Goal: Task Accomplishment & Management: Complete application form

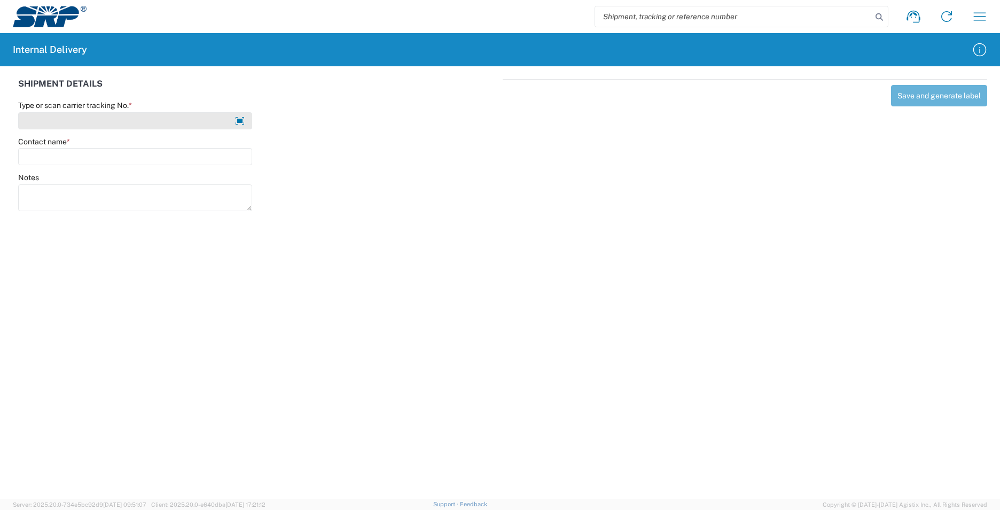
click at [63, 120] on input "Type or scan carrier tracking No. *" at bounding box center [135, 120] width 234 height 17
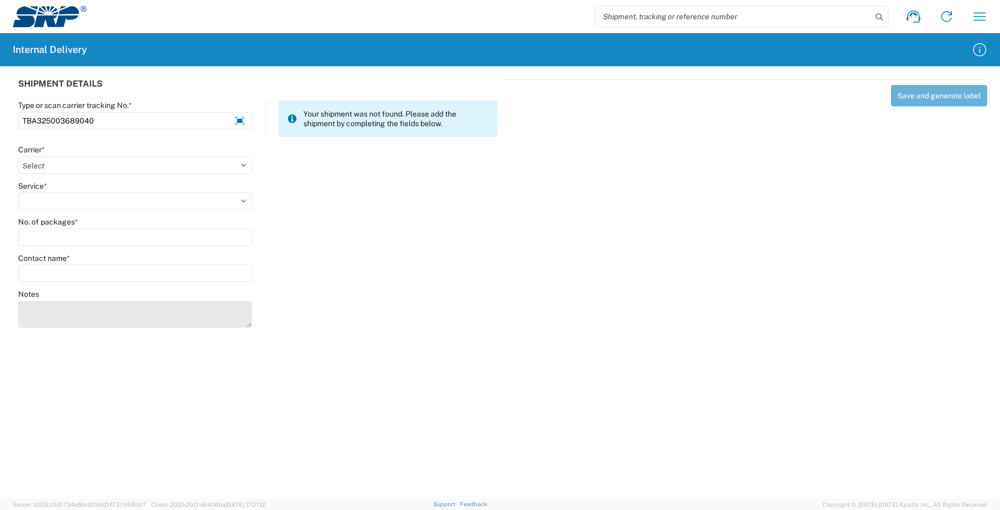
type input "TBA325003689040"
click at [54, 315] on textarea "Notes" at bounding box center [135, 314] width 234 height 27
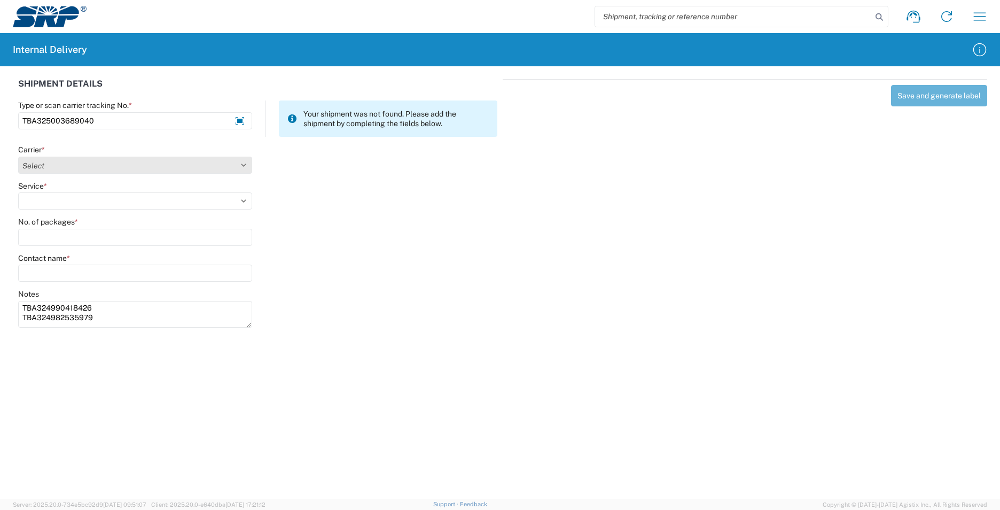
type textarea "TBA324990418426 TBA324982535979"
click at [44, 164] on select "Select AcctPay Amazon Logistics ATI Trucking BC Dimerco Logistics Empire Southw…" at bounding box center [135, 165] width 234 height 17
select select "8933"
click at [18, 157] on select "Select AcctPay Amazon Logistics ATI Trucking BC Dimerco Logistics Empire Southw…" at bounding box center [135, 165] width 234 height 17
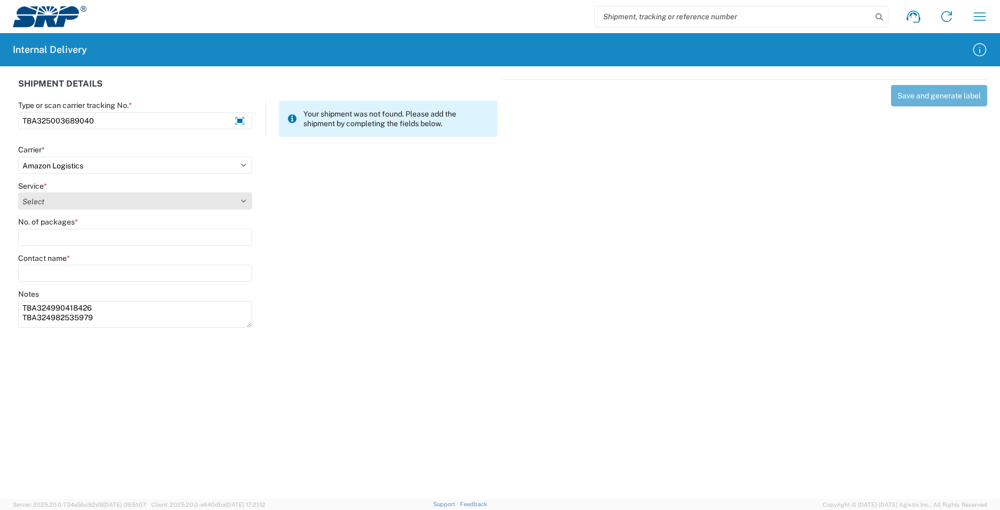
click at [33, 199] on select "Select Amazon Logistics TBA Rail TL Standard 3 - 5 Day" at bounding box center [135, 200] width 234 height 17
select select "24525"
click at [18, 192] on select "Select Amazon Logistics TBA Rail TL Standard 3 - 5 Day" at bounding box center [135, 200] width 234 height 17
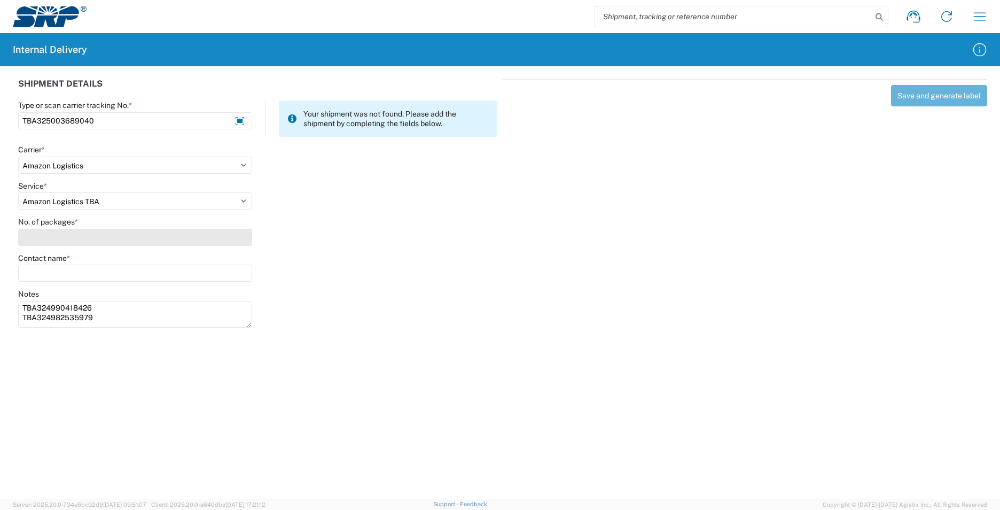
click at [44, 238] on input "No. of packages *" at bounding box center [135, 237] width 234 height 17
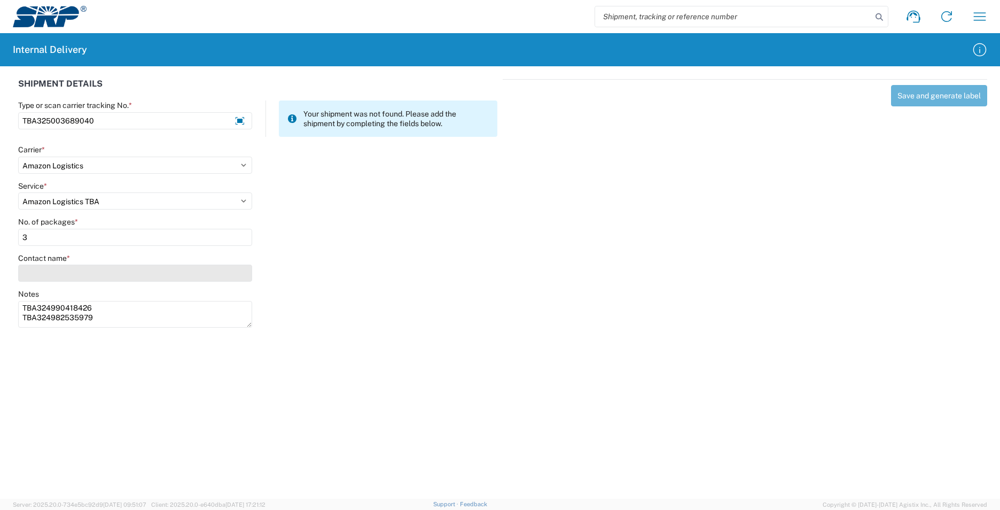
type input "3"
click at [42, 277] on input "Contact name *" at bounding box center [135, 272] width 234 height 17
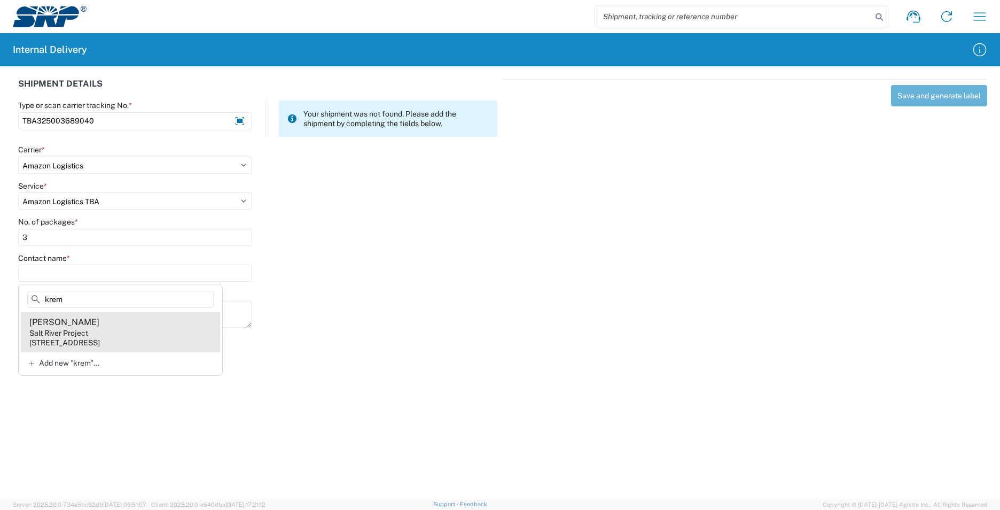
type input "krem"
click at [163, 327] on agx-address-suggestion-item "[PERSON_NAME] Salt River Project [STREET_ADDRESS]" at bounding box center [120, 332] width 199 height 40
type input "[PERSON_NAME]"
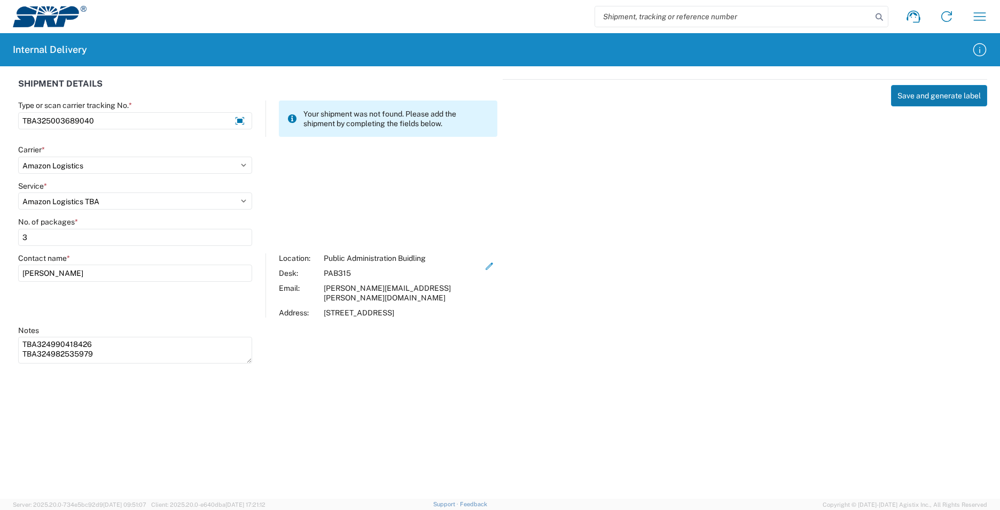
click at [934, 94] on button "Save and generate label" at bounding box center [939, 95] width 96 height 21
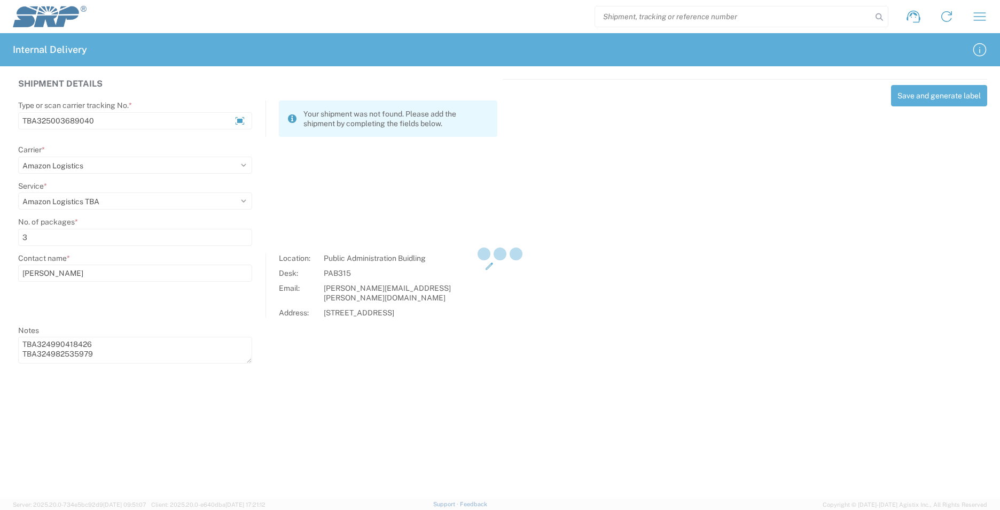
select select
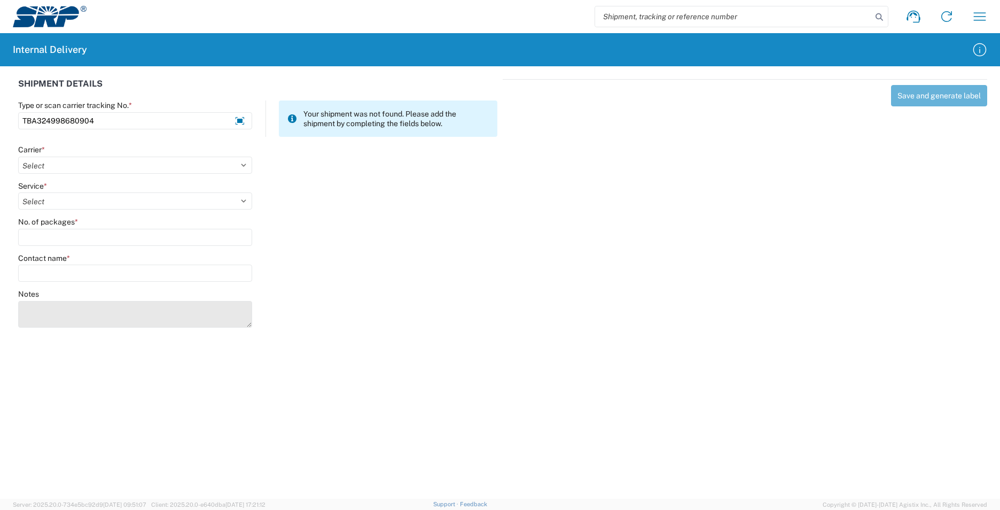
type input "TBA324998680904"
click at [109, 315] on textarea "Notes" at bounding box center [135, 314] width 234 height 27
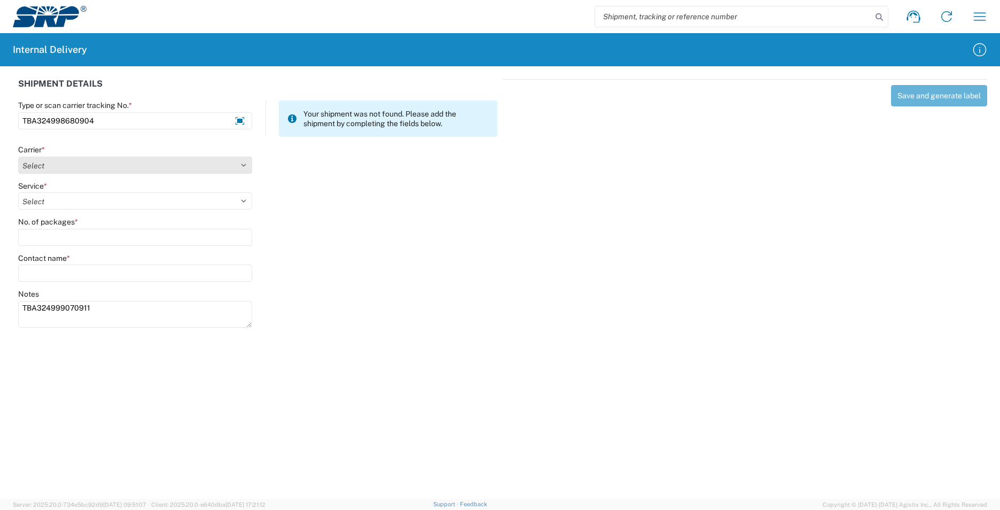
type textarea "TBA324999070911"
click at [40, 162] on select "Select AcctPay Amazon Logistics ATI Trucking BC Dimerco Logistics Empire Southw…" at bounding box center [135, 165] width 234 height 17
select select "8933"
click at [18, 157] on select "Select AcctPay Amazon Logistics ATI Trucking BC Dimerco Logistics Empire Southw…" at bounding box center [135, 165] width 234 height 17
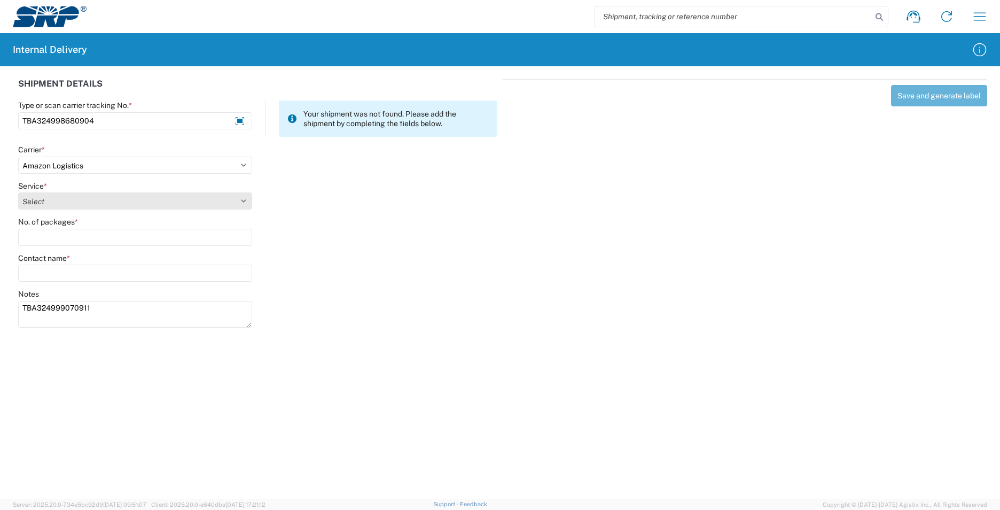
click at [34, 203] on select "Select Amazon Logistics TBA Rail TL Standard 3 - 5 Day" at bounding box center [135, 200] width 234 height 17
select select "24525"
click at [18, 192] on select "Select Amazon Logistics TBA Rail TL Standard 3 - 5 Day" at bounding box center [135, 200] width 234 height 17
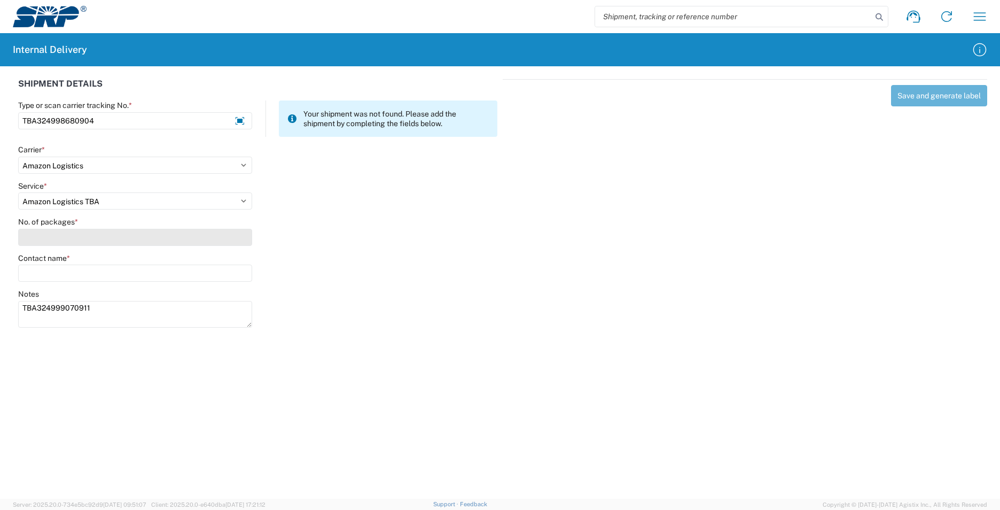
click at [27, 241] on input "No. of packages *" at bounding box center [135, 237] width 234 height 17
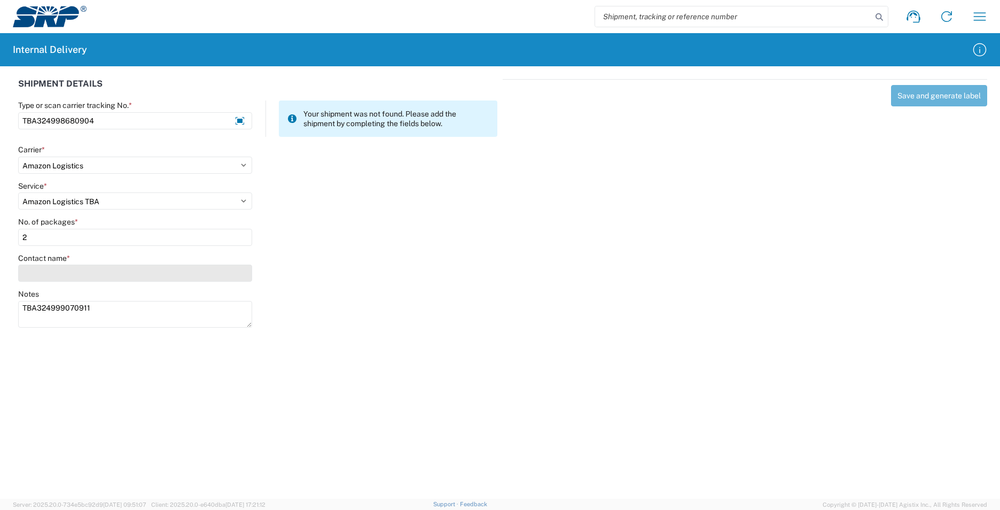
type input "2"
click at [46, 275] on input "Contact name *" at bounding box center [135, 272] width 234 height 17
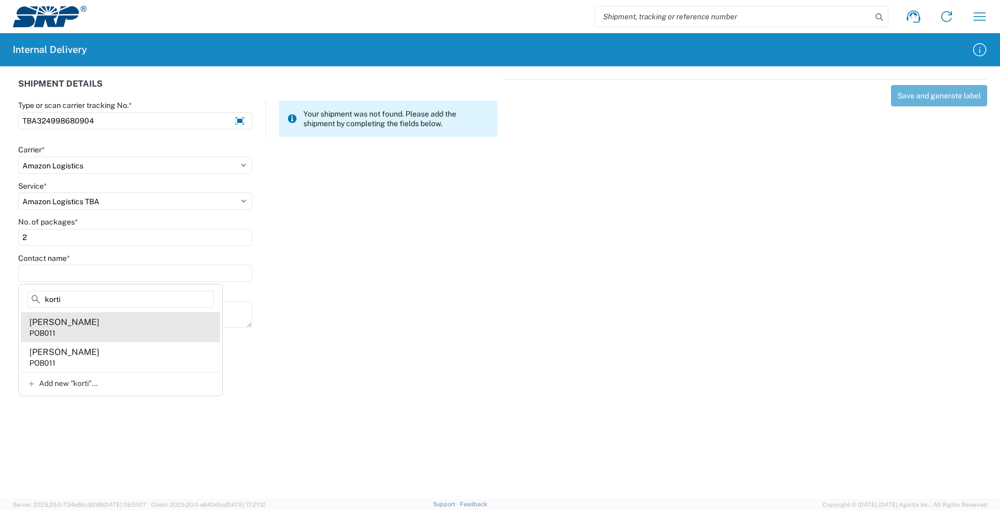
type input "korti"
click at [91, 327] on agx-address-suggestion-item "[PERSON_NAME] POB011" at bounding box center [120, 327] width 199 height 30
type input "[PERSON_NAME]"
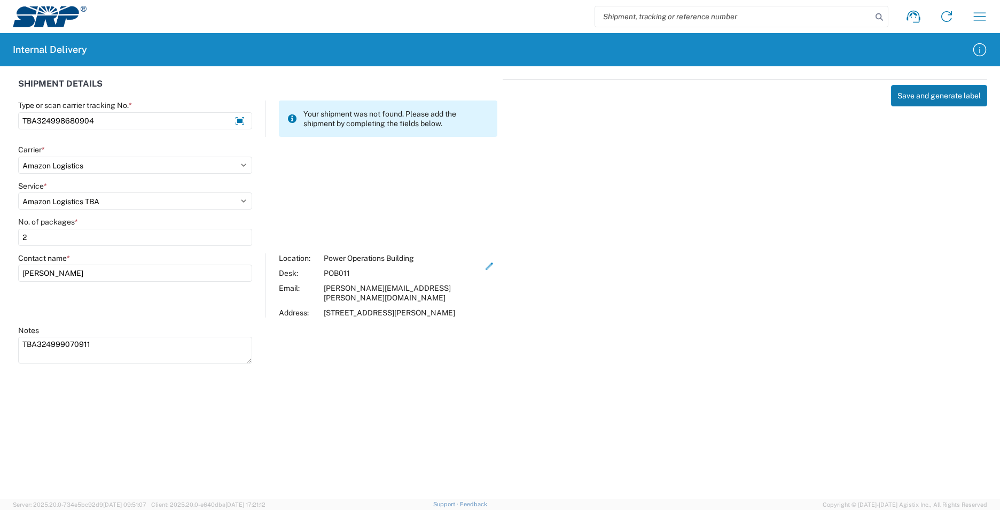
click at [932, 95] on button "Save and generate label" at bounding box center [939, 95] width 96 height 21
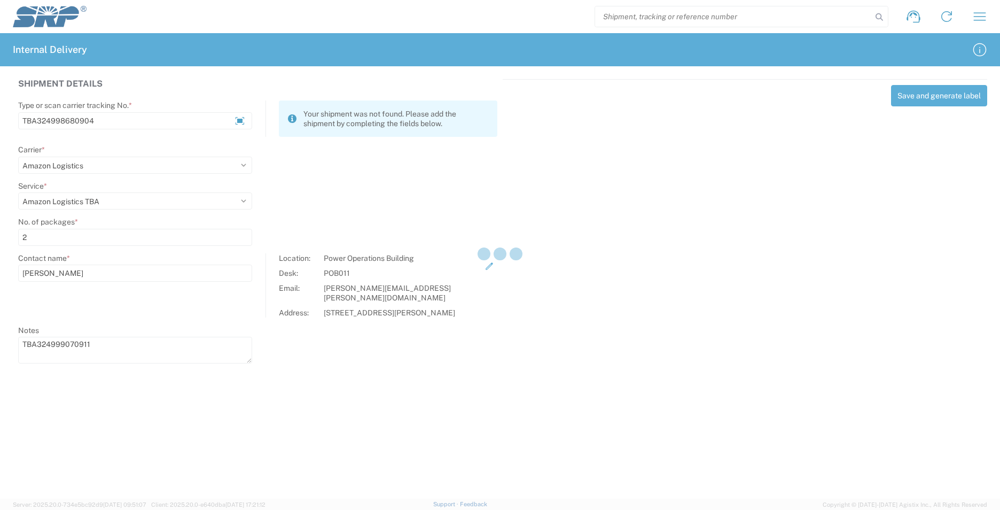
select select
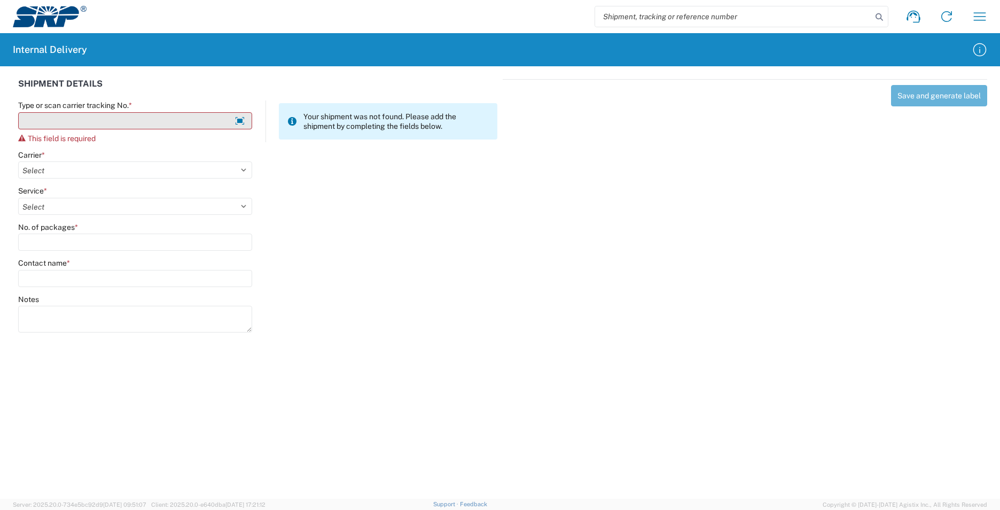
click at [30, 119] on input "Type or scan carrier tracking No. *" at bounding box center [135, 120] width 234 height 17
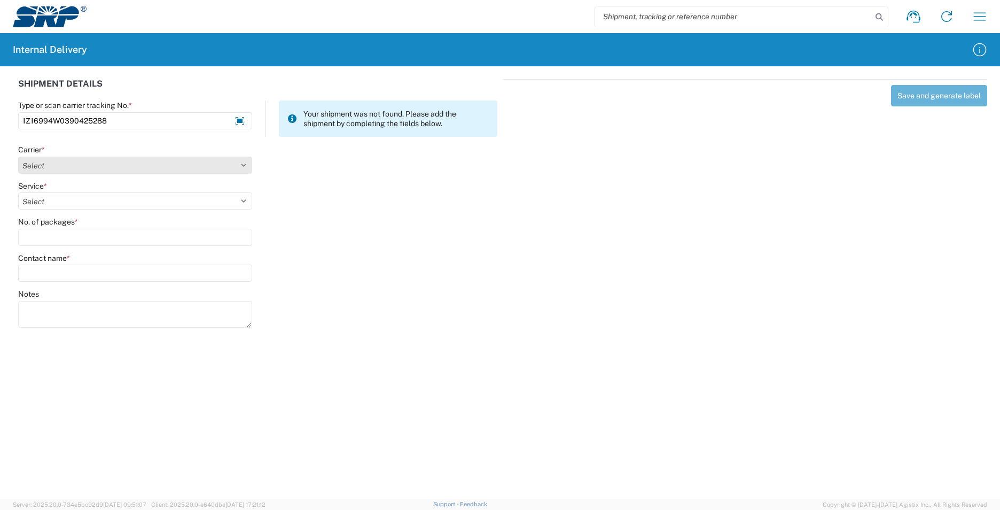
type input "1Z16994W0390425288"
click at [63, 166] on select "Select AcctPay Amazon Logistics ATI Trucking BC Dimerco Logistics Empire Southw…" at bounding box center [135, 165] width 234 height 17
select select "12"
click at [18, 157] on select "Select AcctPay Amazon Logistics ATI Trucking BC Dimerco Logistics Empire Southw…" at bounding box center [135, 165] width 234 height 17
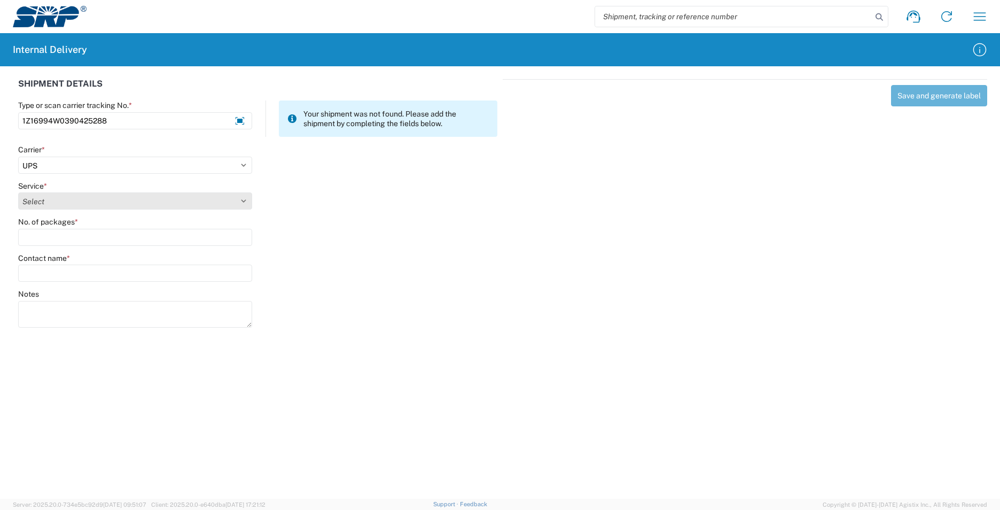
click at [51, 201] on select "Select" at bounding box center [135, 200] width 234 height 17
select select "43"
click at [51, 201] on select "Select 2nd Day Air 2nd Day Air A.M. 3 Day Select Basic BOUND PRINTED MATTER, UP…" at bounding box center [135, 200] width 234 height 17
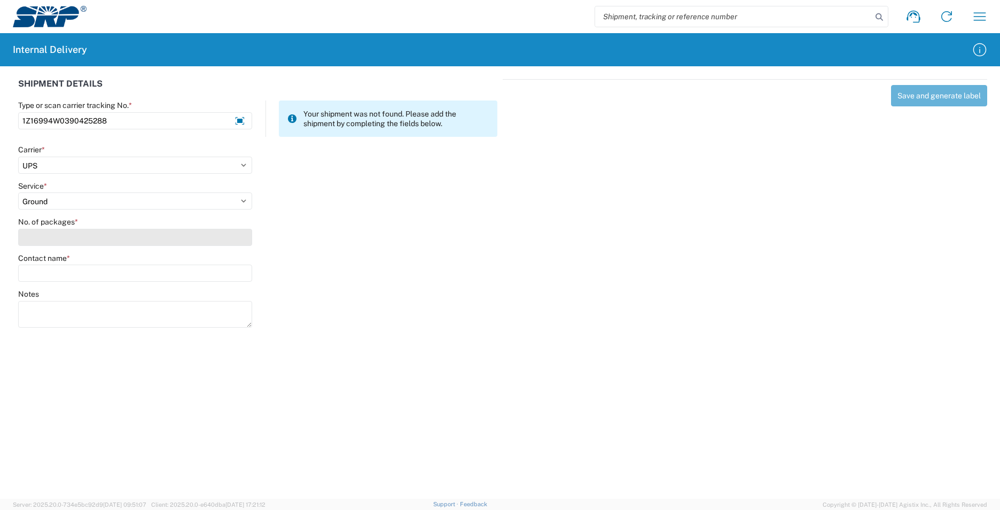
click at [42, 238] on input "No. of packages *" at bounding box center [135, 237] width 234 height 17
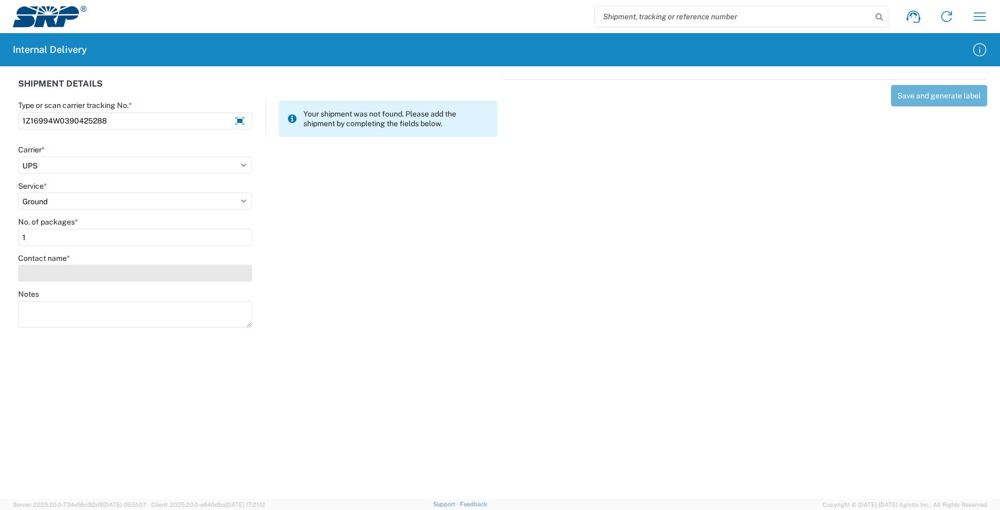
type input "1"
click at [35, 277] on input "Contact name *" at bounding box center [135, 272] width 234 height 17
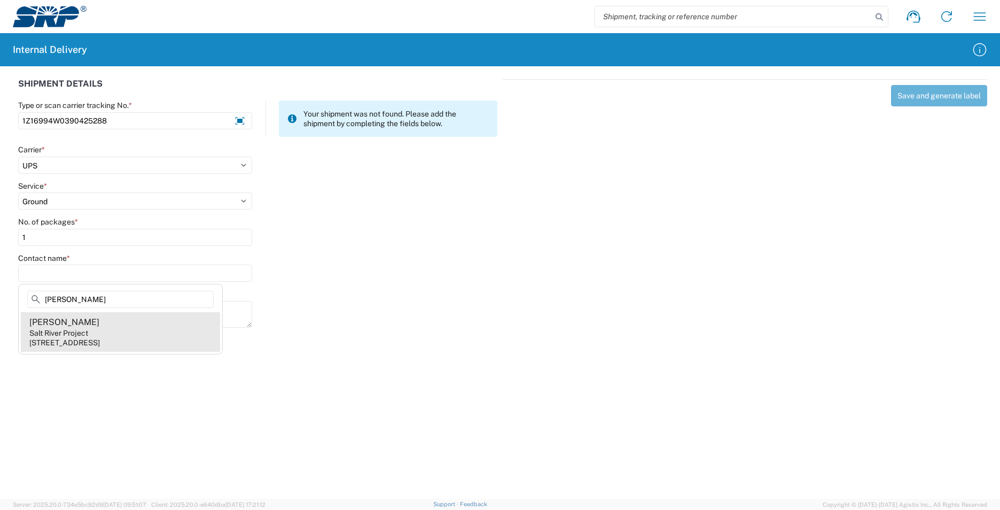
type input "[PERSON_NAME]"
click at [143, 330] on agx-address-suggestion-item "[PERSON_NAME] Salt River Project [STREET_ADDRESS]" at bounding box center [120, 332] width 199 height 40
type input "[PERSON_NAME]"
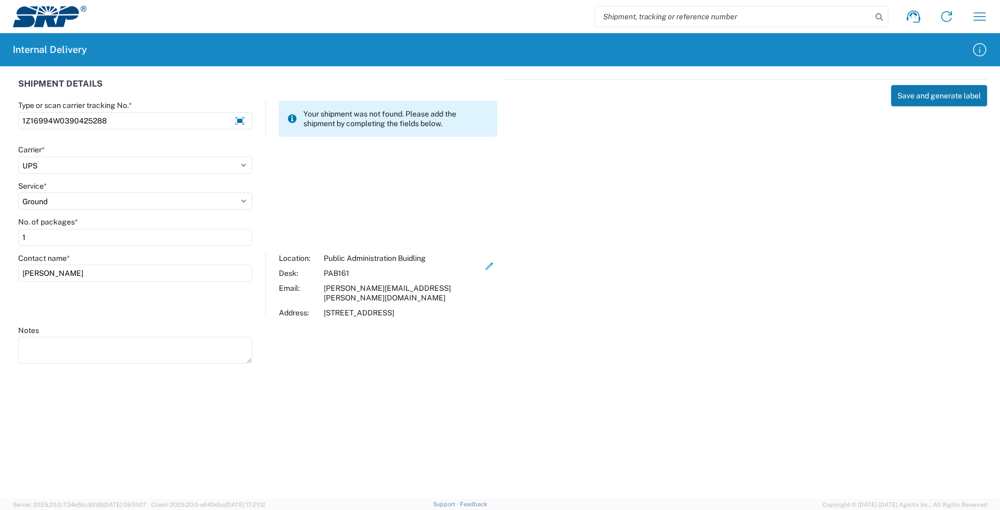
click at [947, 96] on button "Save and generate label" at bounding box center [939, 95] width 96 height 21
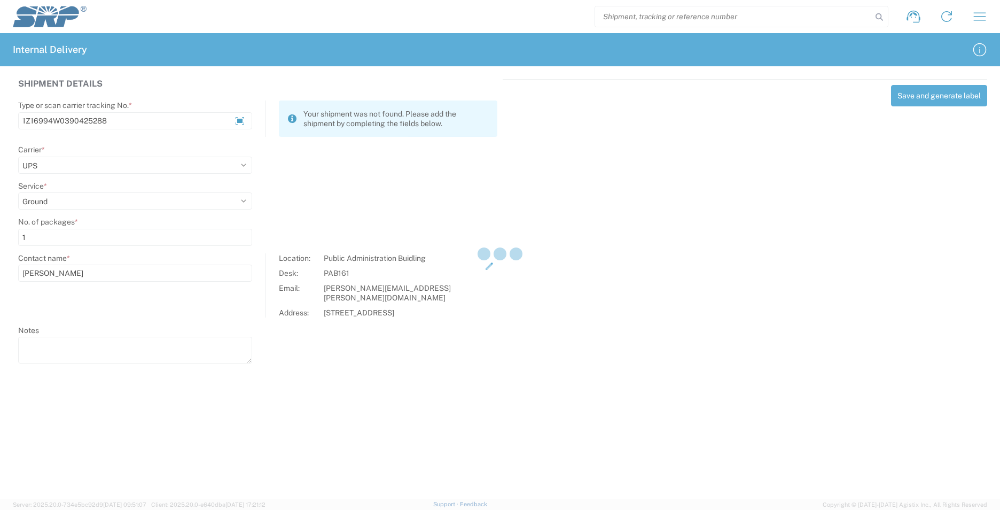
select select
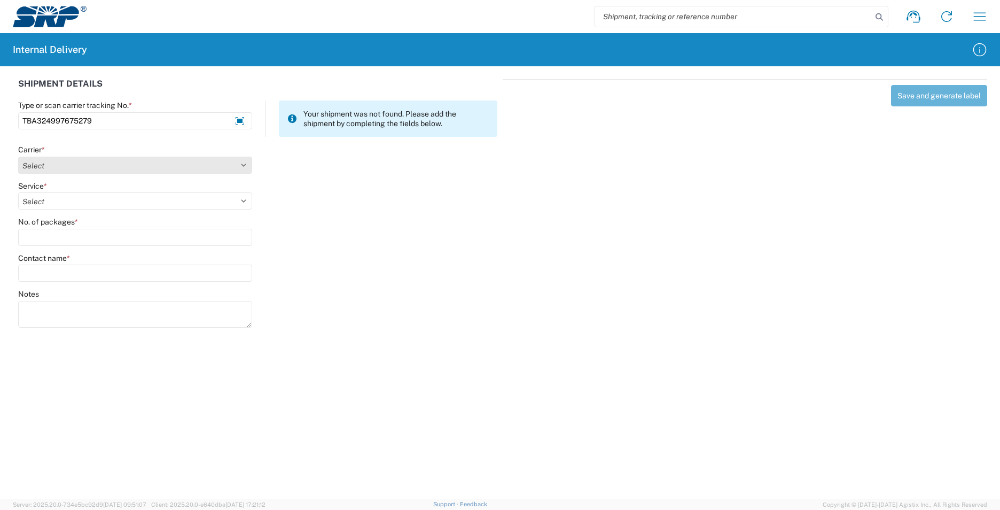
type input "TBA324997675279"
click at [35, 167] on select "Select AcctPay Amazon Logistics ATI Trucking BC Dimerco Logistics Empire Southw…" at bounding box center [135, 165] width 234 height 17
select select "8933"
click at [18, 157] on select "Select AcctPay Amazon Logistics ATI Trucking BC Dimerco Logistics Empire Southw…" at bounding box center [135, 165] width 234 height 17
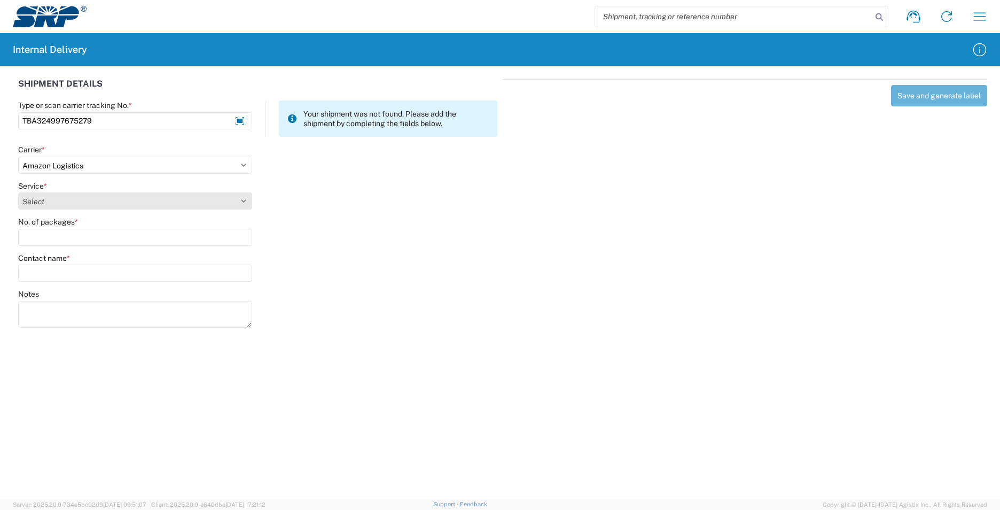
click at [52, 200] on select "Select Amazon Logistics TBA Rail TL Standard 3 - 5 Day" at bounding box center [135, 200] width 234 height 17
select select "24525"
click at [18, 192] on select "Select Amazon Logistics TBA Rail TL Standard 3 - 5 Day" at bounding box center [135, 200] width 234 height 17
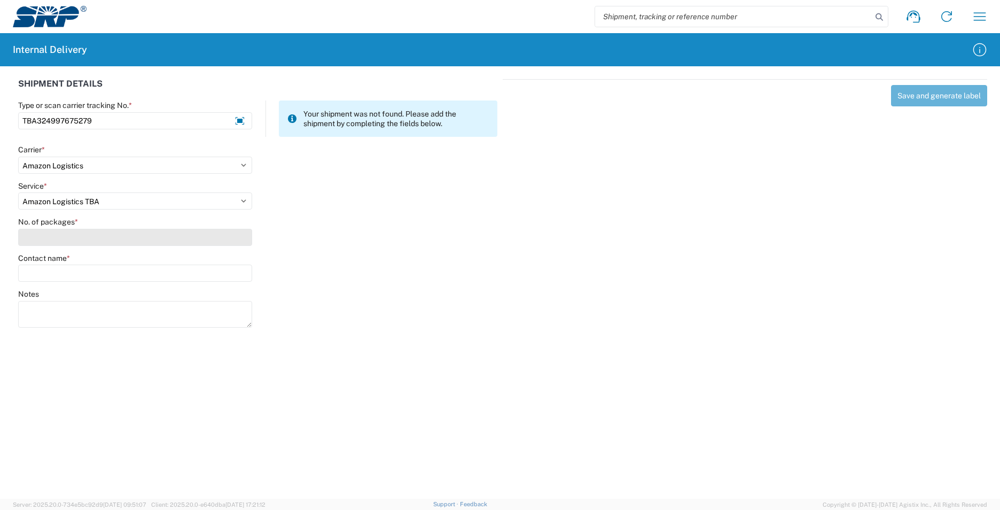
click at [45, 237] on input "No. of packages *" at bounding box center [135, 237] width 234 height 17
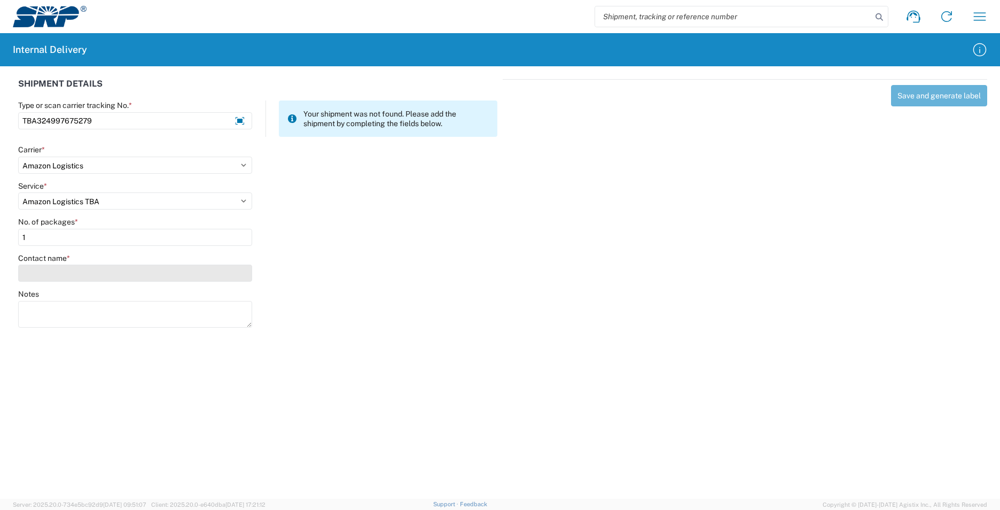
type input "1"
click at [56, 271] on input "Contact name *" at bounding box center [135, 272] width 234 height 17
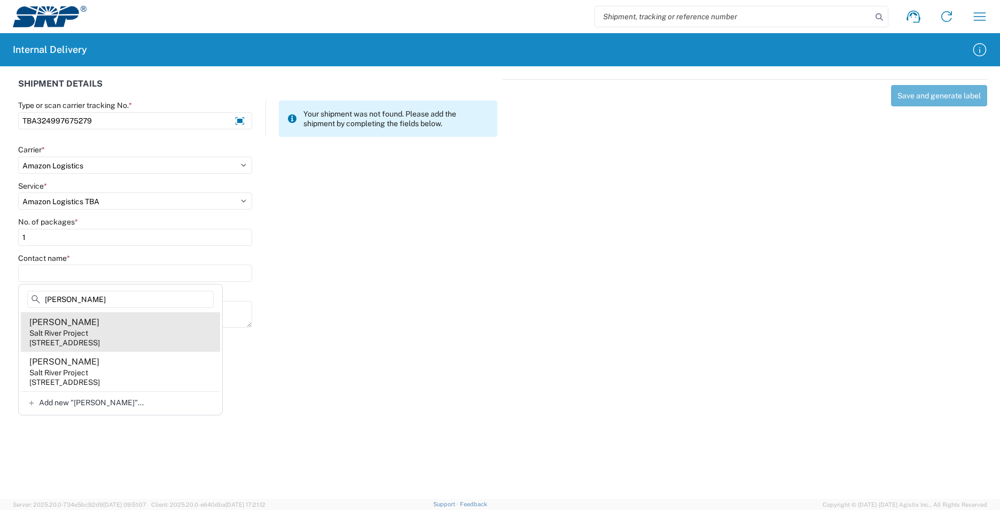
type input "[PERSON_NAME]"
click at [177, 330] on agx-address-suggestion-item "[PERSON_NAME] Salt River Project [STREET_ADDRESS]" at bounding box center [120, 332] width 199 height 40
type input "[PERSON_NAME]"
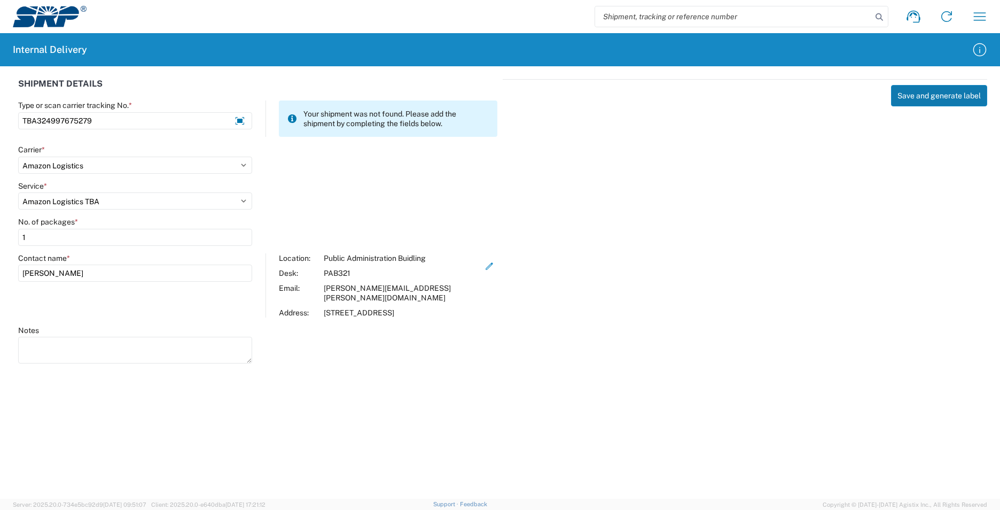
click at [933, 93] on button "Save and generate label" at bounding box center [939, 95] width 96 height 21
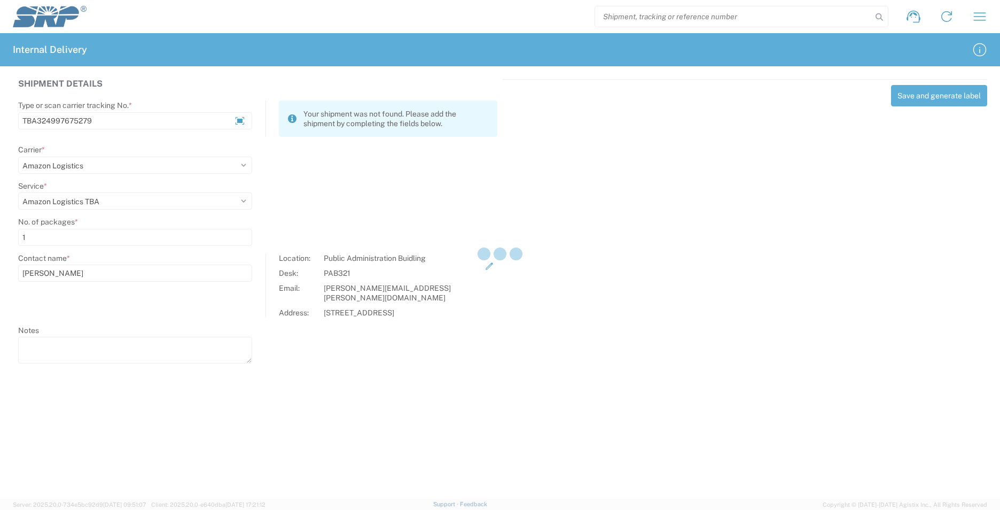
select select
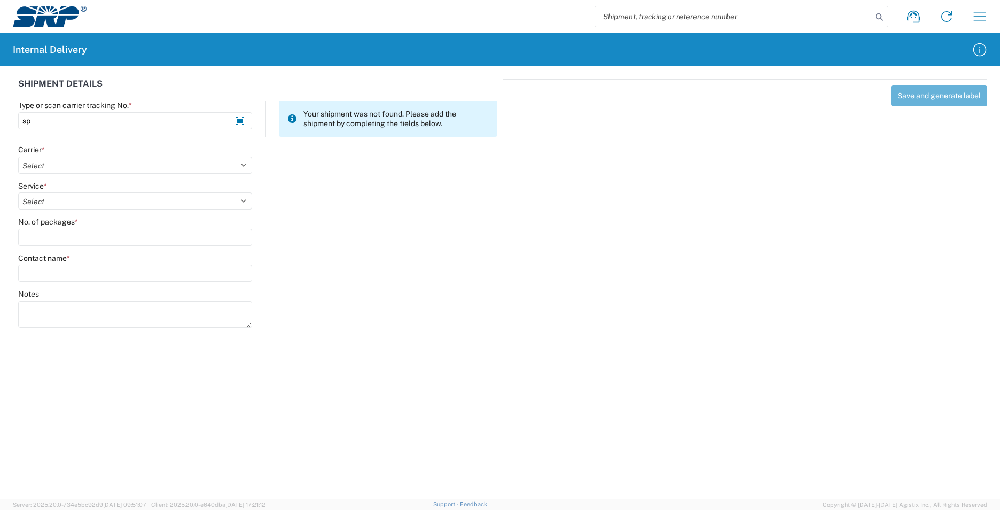
type input "s"
type input "TBA324981374801"
click at [50, 166] on select "Select AcctPay Amazon Logistics ATI Trucking BC Dimerco Logistics Empire Southw…" at bounding box center [135, 165] width 234 height 17
select select "8933"
click at [18, 157] on select "Select AcctPay Amazon Logistics ATI Trucking BC Dimerco Logistics Empire Southw…" at bounding box center [135, 165] width 234 height 17
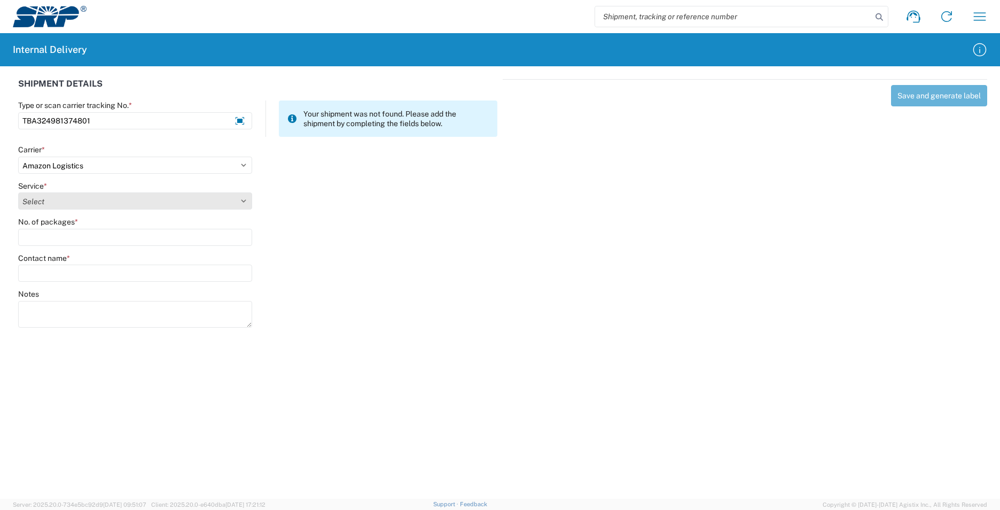
click at [57, 205] on select "Select Amazon Logistics TBA Rail TL Standard 3 - 5 Day" at bounding box center [135, 200] width 234 height 17
select select "24525"
click at [18, 192] on select "Select Amazon Logistics TBA Rail TL Standard 3 - 5 Day" at bounding box center [135, 200] width 234 height 17
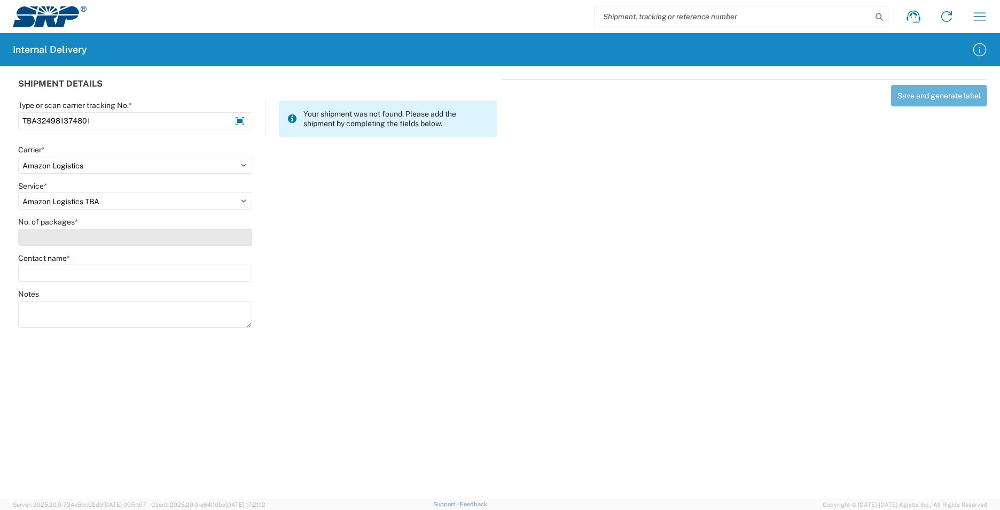
click at [33, 234] on input "No. of packages *" at bounding box center [135, 237] width 234 height 17
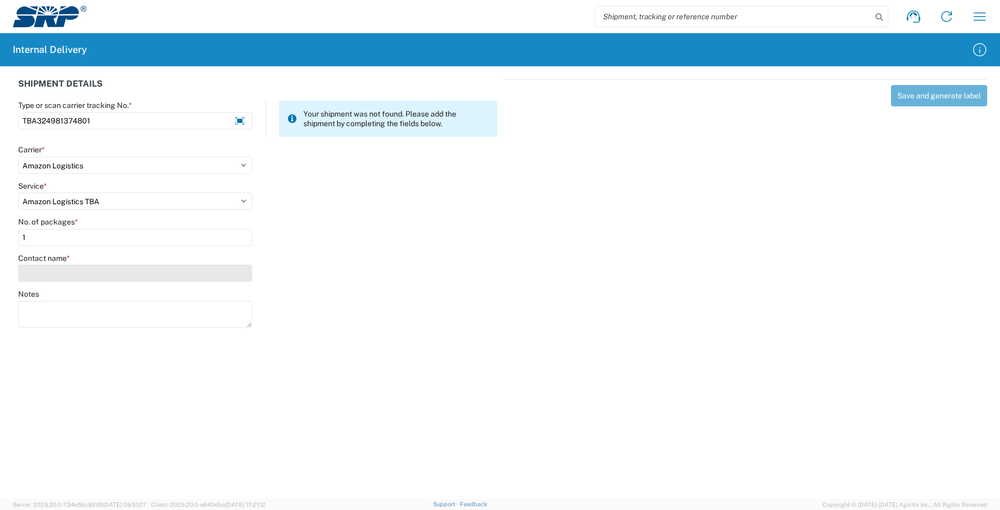
type input "1"
click at [49, 272] on input "Contact name *" at bounding box center [135, 272] width 234 height 17
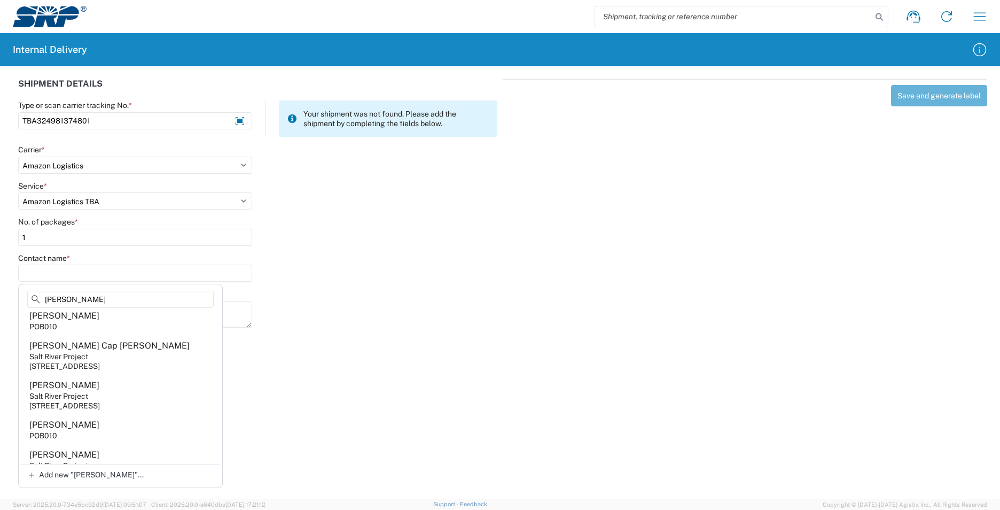
scroll to position [321, 0]
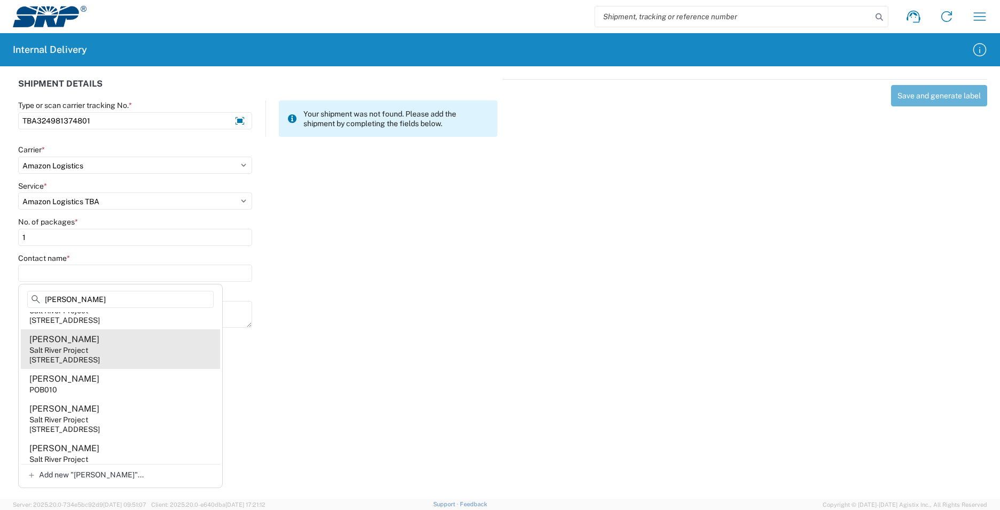
type input "[PERSON_NAME]"
click at [139, 366] on agx-address-suggestion-item "[PERSON_NAME] Salt River Project [STREET_ADDRESS]" at bounding box center [120, 349] width 199 height 40
type input "[PERSON_NAME]"
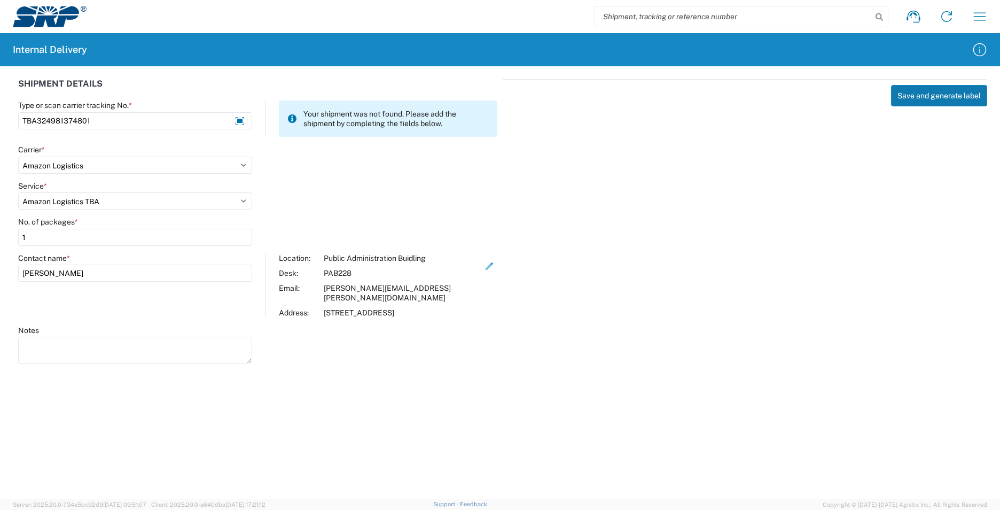
click at [947, 93] on button "Save and generate label" at bounding box center [939, 95] width 96 height 21
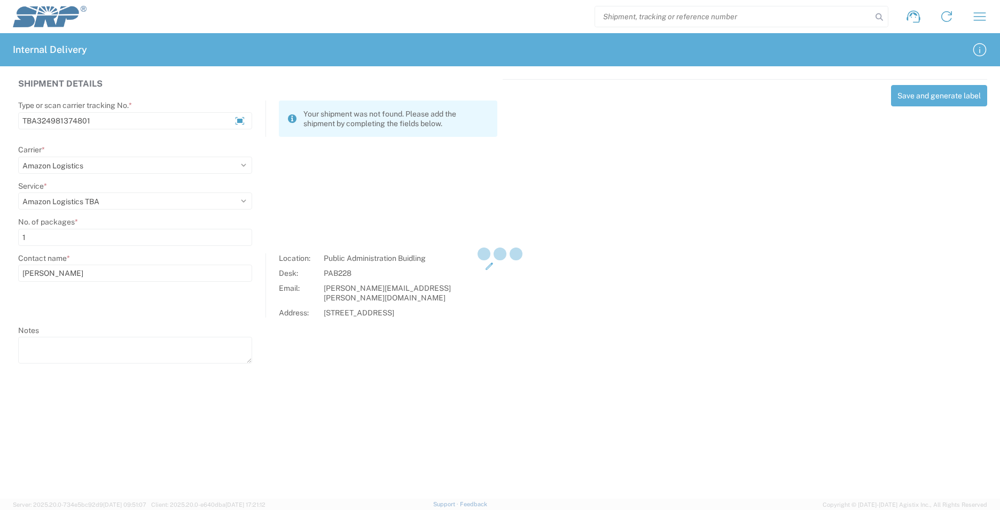
select select
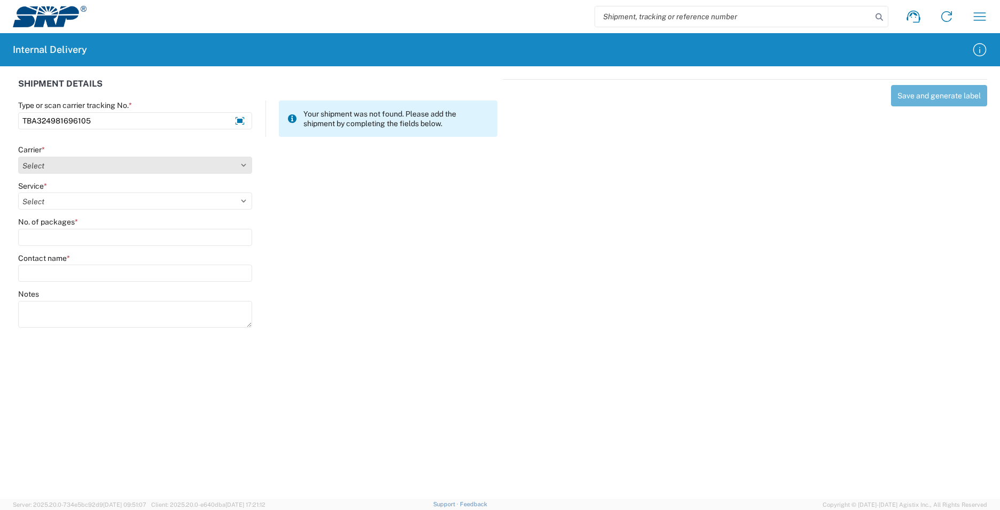
type input "TBA324981696105"
click at [113, 167] on select "Select AcctPay Amazon Logistics ATI Trucking BC Dimerco Logistics Empire Southw…" at bounding box center [135, 165] width 234 height 17
select select "8933"
click at [18, 157] on select "Select AcctPay Amazon Logistics ATI Trucking BC Dimerco Logistics Empire Southw…" at bounding box center [135, 165] width 234 height 17
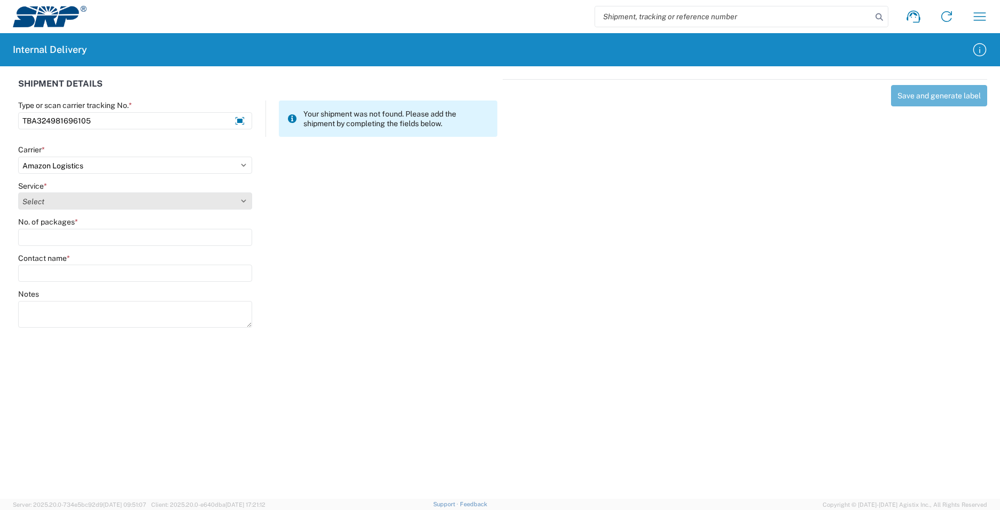
click at [74, 206] on select "Select" at bounding box center [135, 200] width 234 height 17
select select "24525"
click at [18, 192] on select "Select Amazon Logistics TBA Rail TL Standard 3 - 5 Day" at bounding box center [135, 200] width 234 height 17
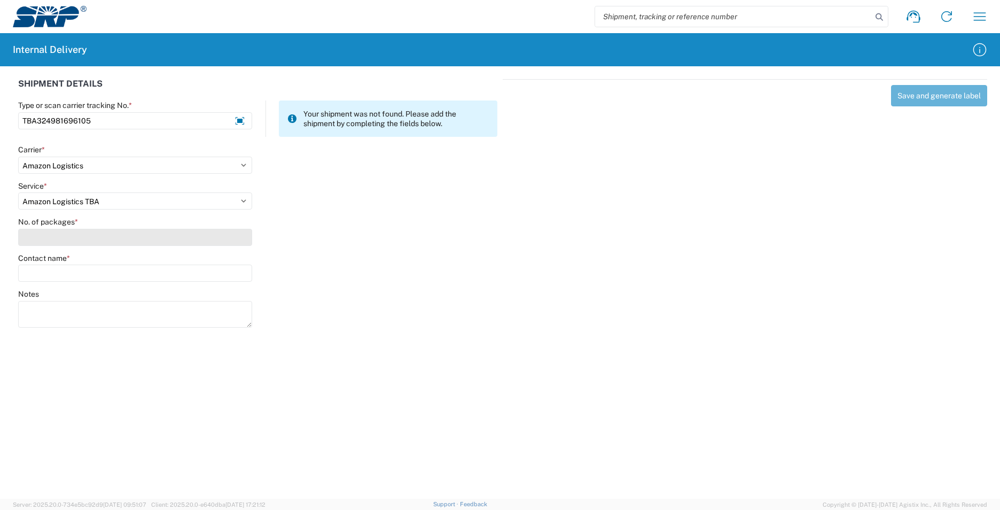
click at [59, 238] on input "No. of packages *" at bounding box center [135, 237] width 234 height 17
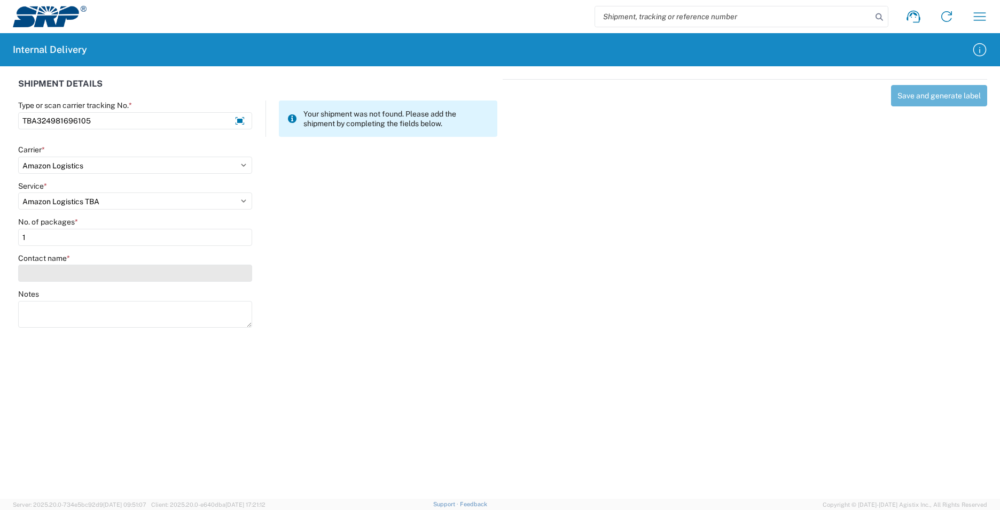
type input "1"
click at [70, 272] on input "Contact name *" at bounding box center [135, 272] width 234 height 17
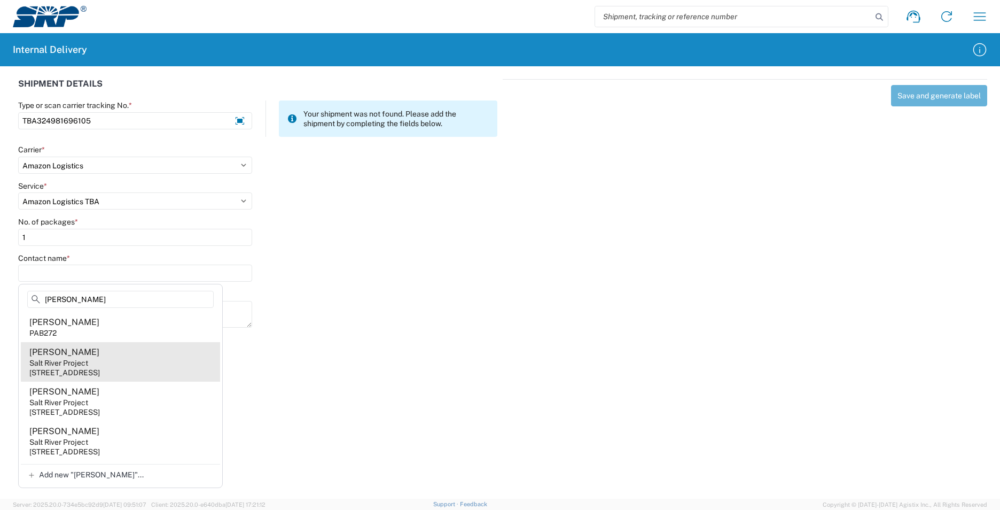
type input "[PERSON_NAME]"
click at [145, 350] on agx-address-suggestion-item "[PERSON_NAME] Salt River Project [STREET_ADDRESS]" at bounding box center [120, 362] width 199 height 40
type input "[PERSON_NAME]"
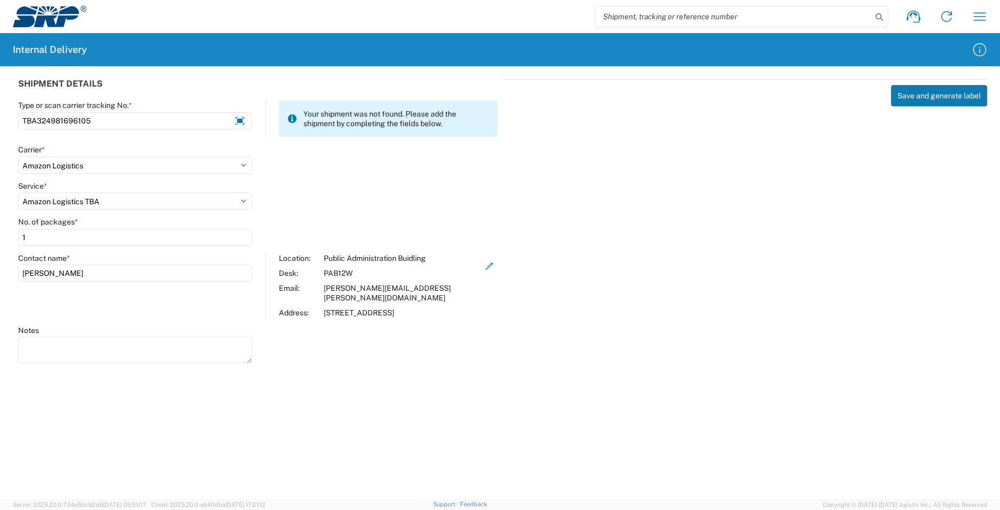
click at [928, 92] on button "Save and generate label" at bounding box center [939, 95] width 96 height 21
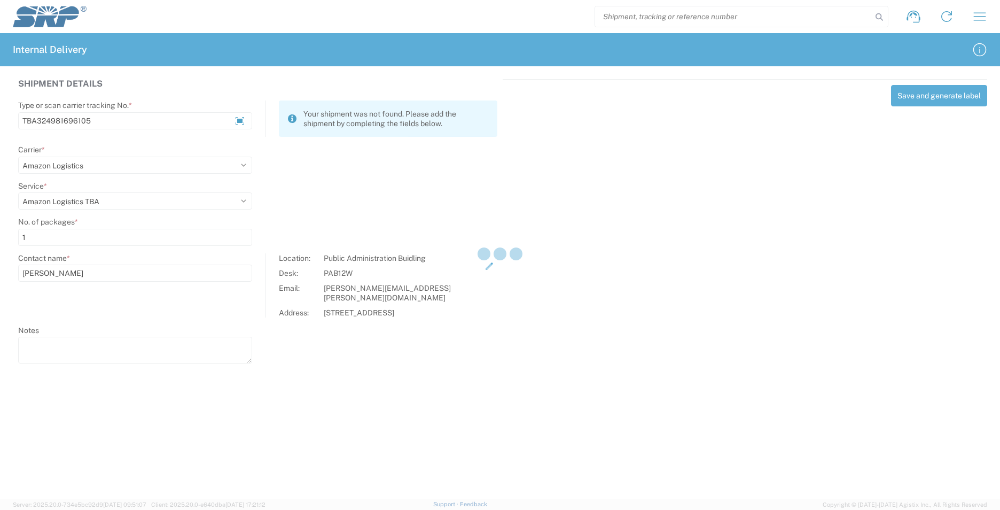
select select
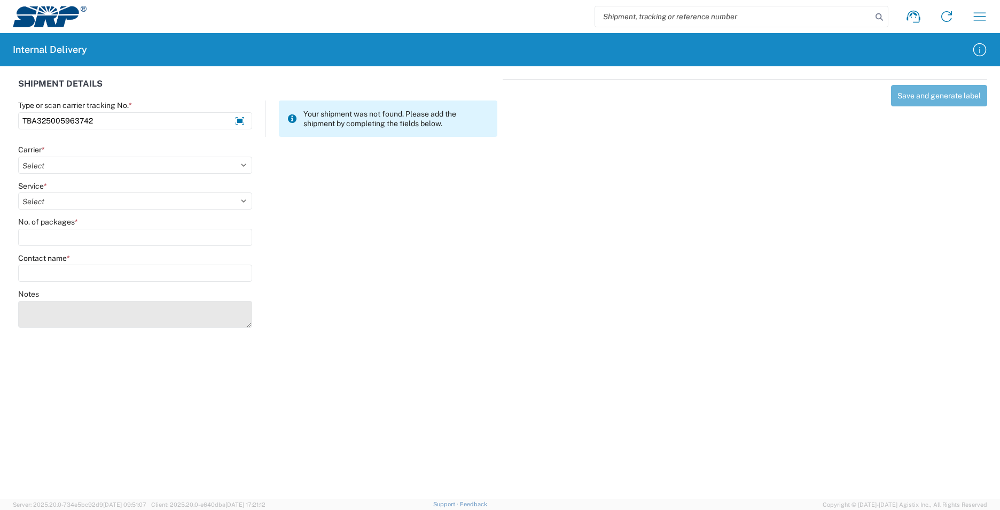
type input "TBA325005963742"
drag, startPoint x: 28, startPoint y: 308, endPoint x: 18, endPoint y: 307, distance: 9.6
click at [27, 308] on textarea "Notes" at bounding box center [135, 314] width 234 height 27
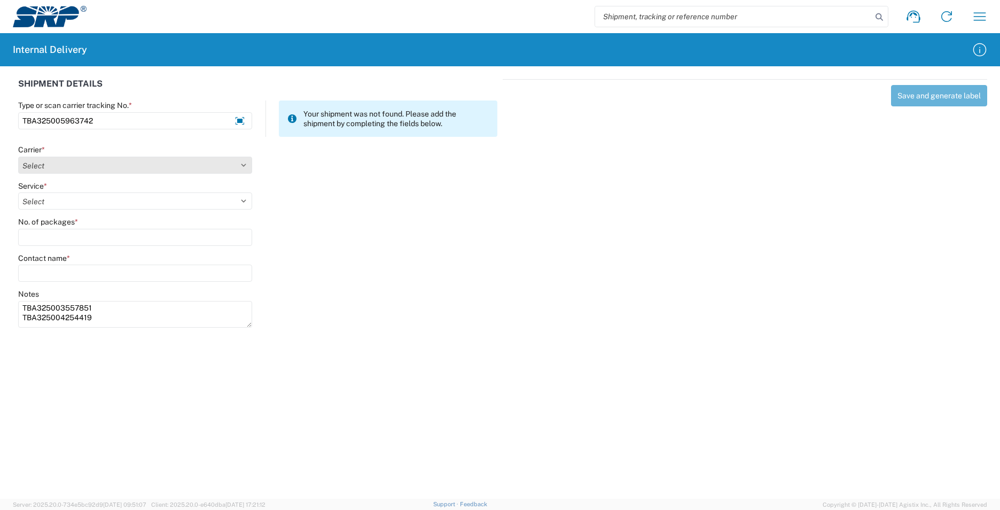
type textarea "TBA325003557851 TBA325004254419"
click at [162, 162] on select "Select AcctPay Amazon Logistics ATI Trucking BC Dimerco Logistics Empire Southw…" at bounding box center [135, 165] width 234 height 17
select select "8933"
click at [18, 157] on select "Select AcctPay Amazon Logistics ATI Trucking BC Dimerco Logistics Empire Southw…" at bounding box center [135, 165] width 234 height 17
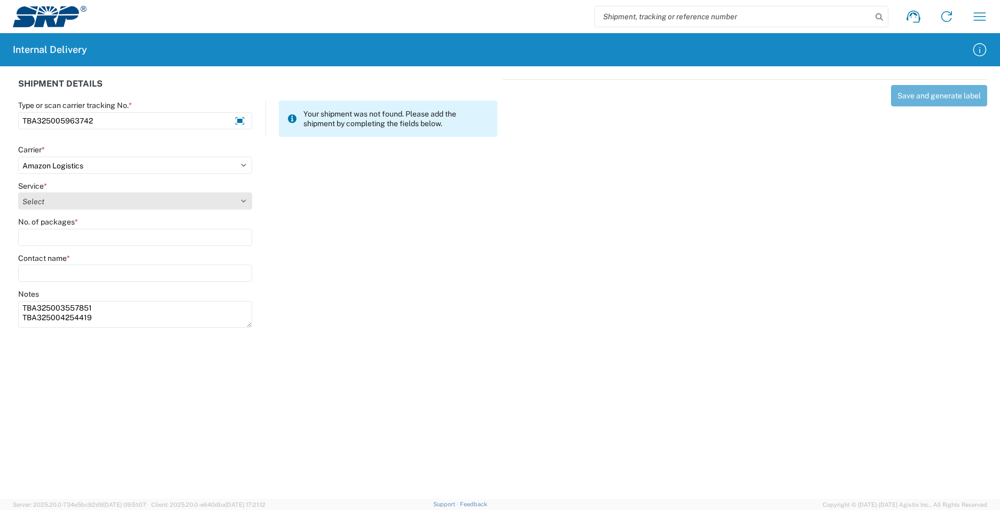
click at [84, 207] on select "Select Amazon Logistics TBA Rail TL Standard 3 - 5 Day" at bounding box center [135, 200] width 234 height 17
select select "24525"
click at [18, 192] on select "Select Amazon Logistics TBA Rail TL Standard 3 - 5 Day" at bounding box center [135, 200] width 234 height 17
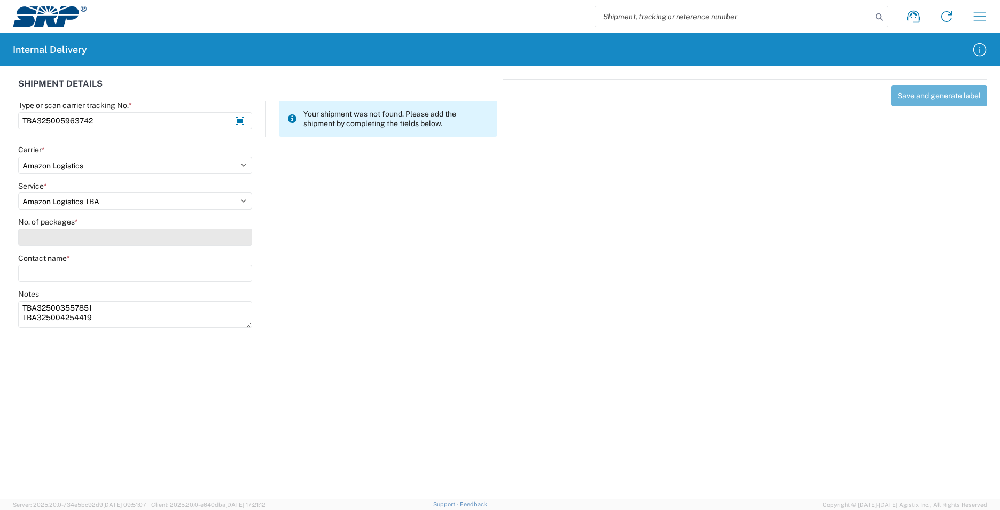
click at [72, 236] on input "No. of packages *" at bounding box center [135, 237] width 234 height 17
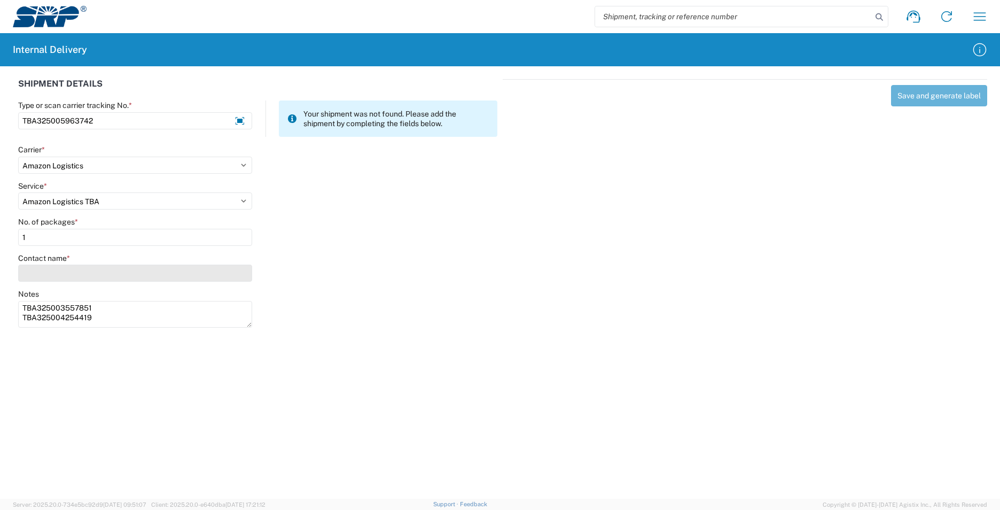
type input "1"
click at [76, 272] on input "Contact name *" at bounding box center [135, 272] width 234 height 17
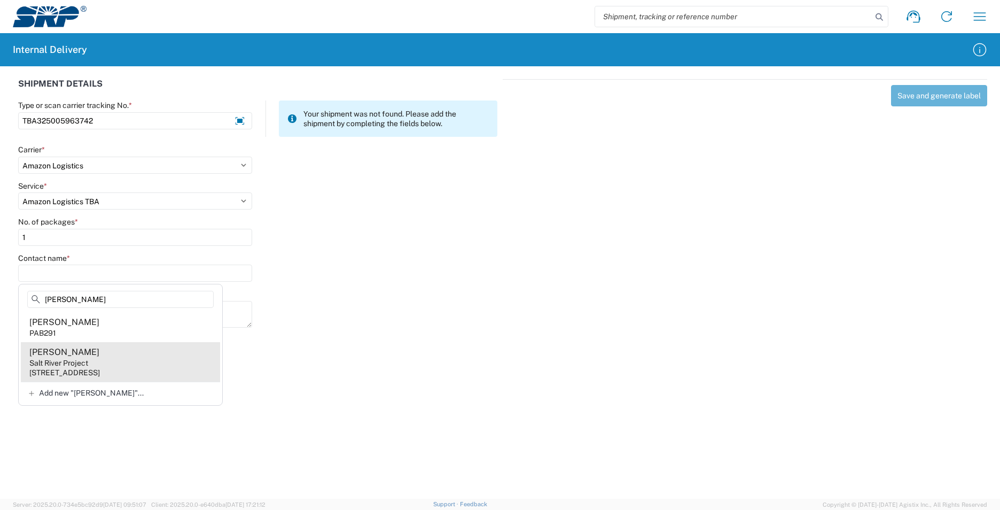
type input "[PERSON_NAME]"
click at [100, 370] on div "[STREET_ADDRESS]" at bounding box center [64, 373] width 71 height 10
type input "[PERSON_NAME]"
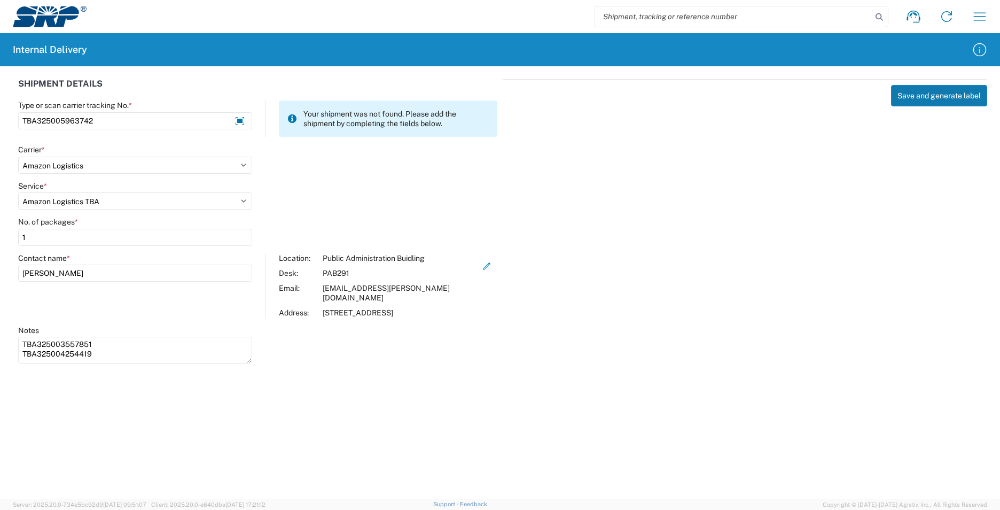
click at [956, 96] on button "Save and generate label" at bounding box center [939, 95] width 96 height 21
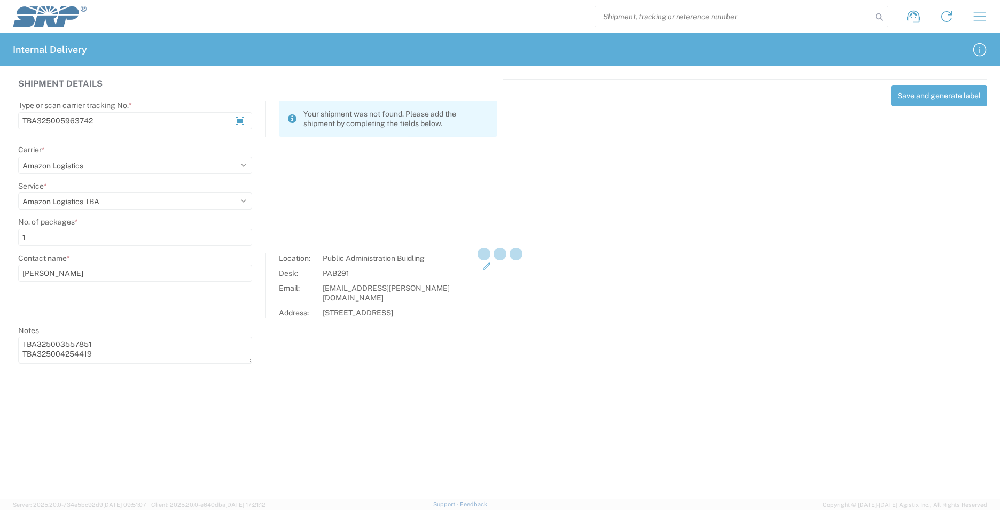
select select
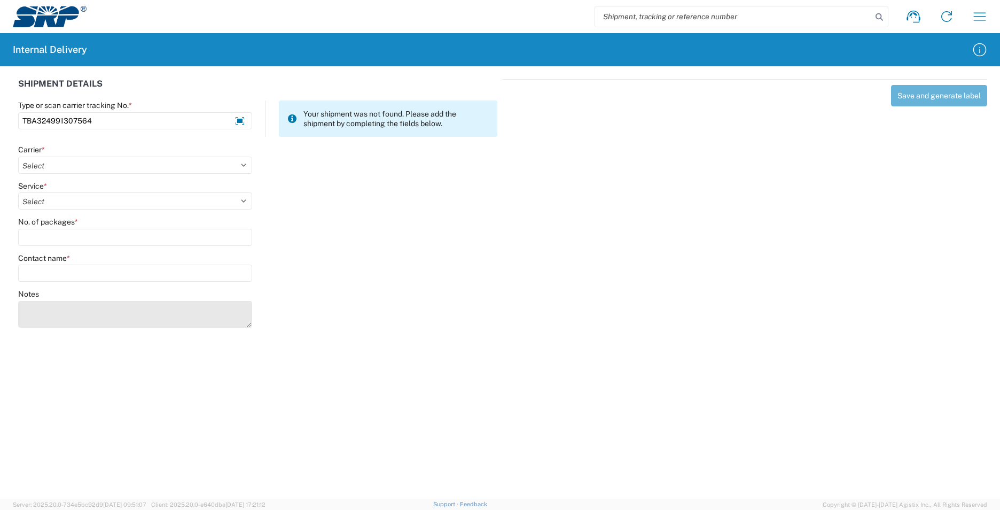
type input "TBA324991307564"
click at [42, 308] on textarea "Notes" at bounding box center [135, 314] width 234 height 27
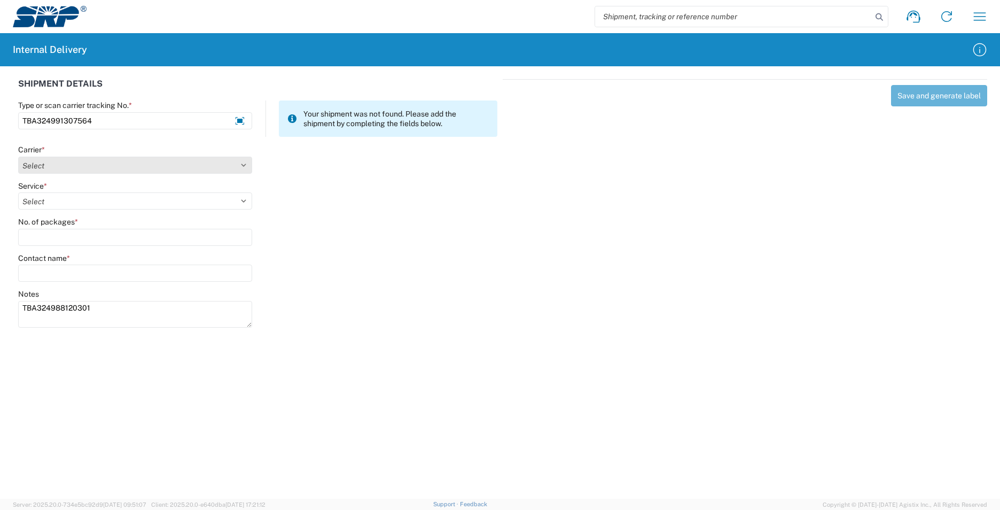
type textarea "TBA324988120301"
click at [55, 161] on select "Select AcctPay Amazon Logistics ATI Trucking BC Dimerco Logistics Empire Southw…" at bounding box center [135, 165] width 234 height 17
select select "8933"
click at [18, 157] on select "Select AcctPay Amazon Logistics ATI Trucking BC Dimerco Logistics Empire Southw…" at bounding box center [135, 165] width 234 height 17
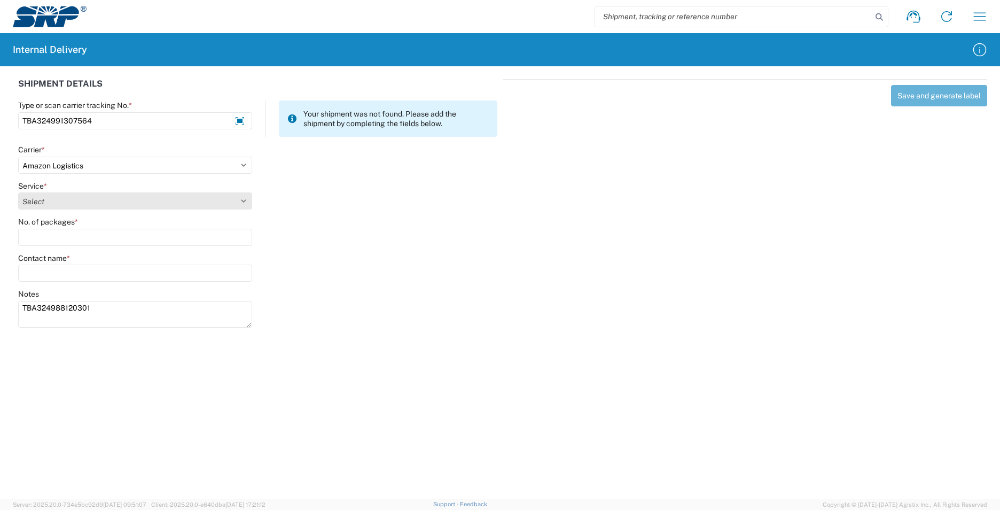
click at [72, 206] on select "Select" at bounding box center [135, 200] width 234 height 17
select select "24525"
click at [18, 192] on select "Select Amazon Logistics TBA Rail TL Standard 3 - 5 Day" at bounding box center [135, 200] width 234 height 17
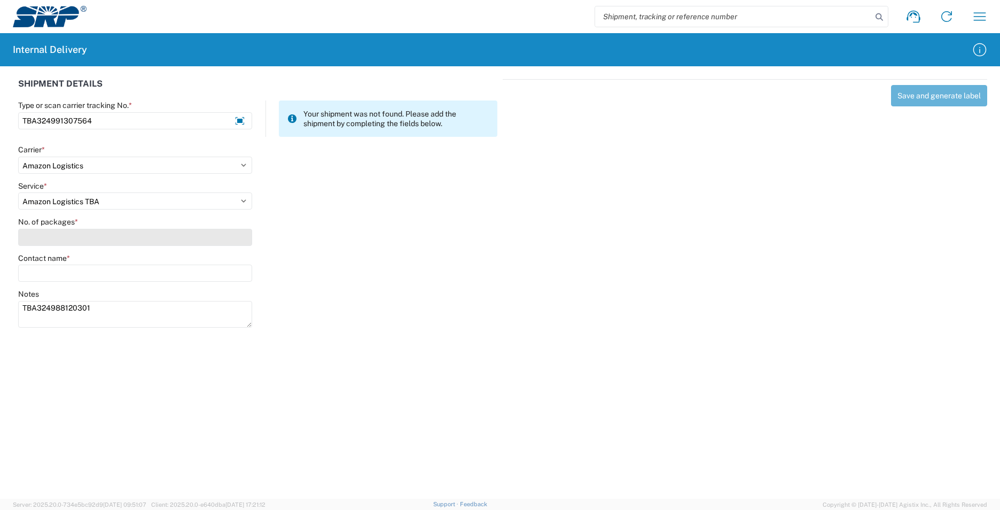
click at [56, 236] on input "No. of packages *" at bounding box center [135, 237] width 234 height 17
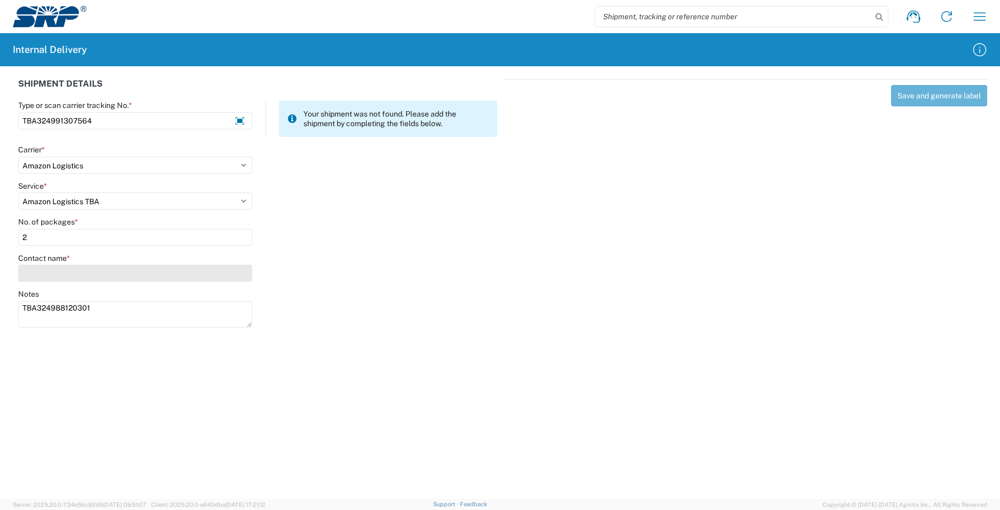
type input "2"
click at [58, 276] on input "Contact name *" at bounding box center [135, 272] width 234 height 17
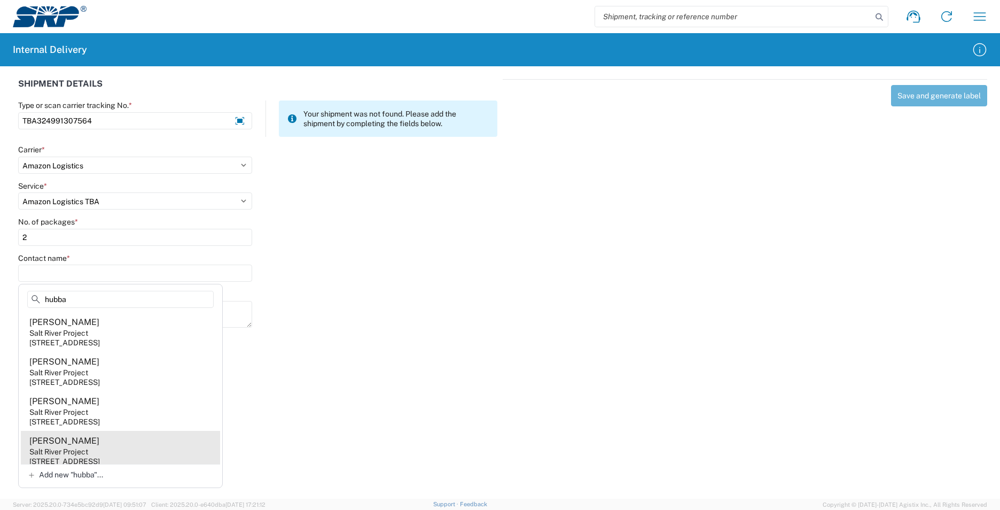
type input "hubba"
click at [139, 450] on agx-address-suggestion-item "[PERSON_NAME] Salt River Project [STREET_ADDRESS]" at bounding box center [120, 451] width 199 height 40
type input "[PERSON_NAME]"
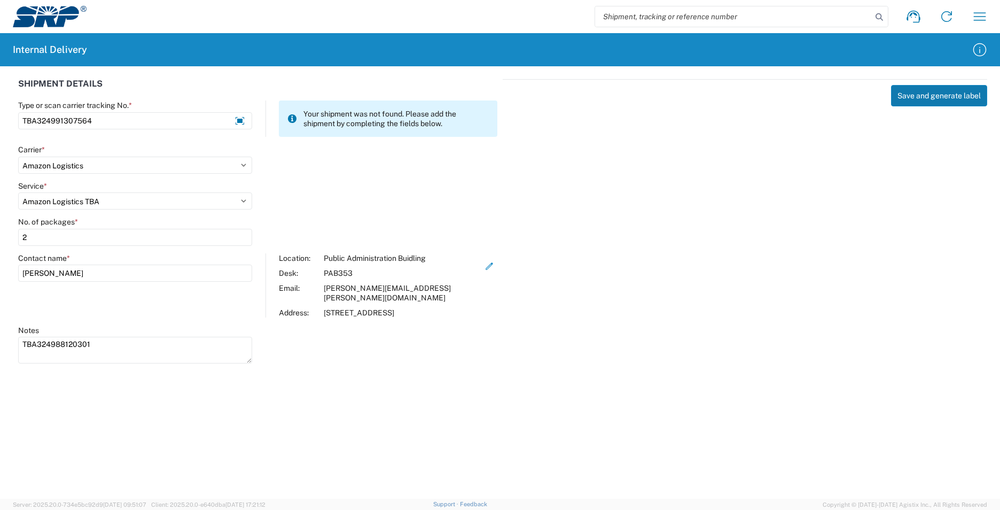
click at [920, 93] on button "Save and generate label" at bounding box center [939, 95] width 96 height 21
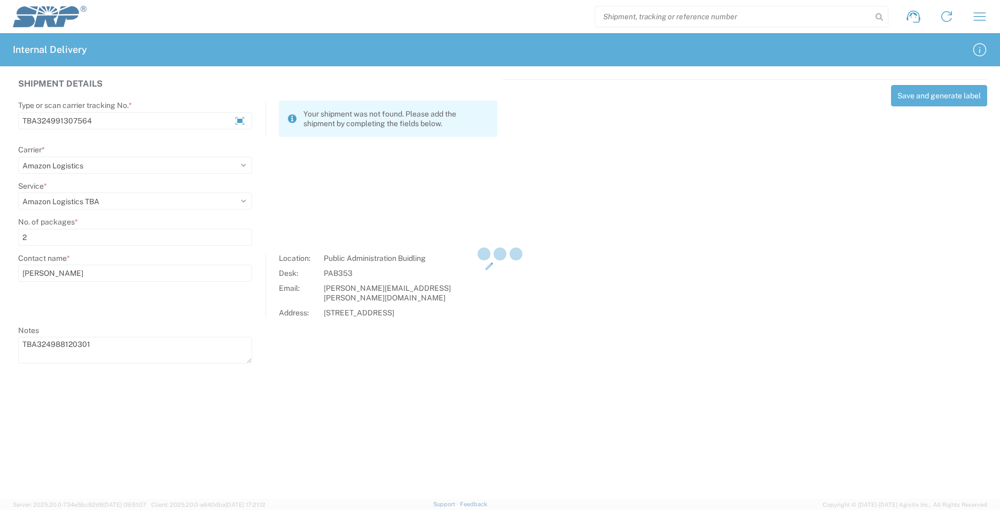
select select
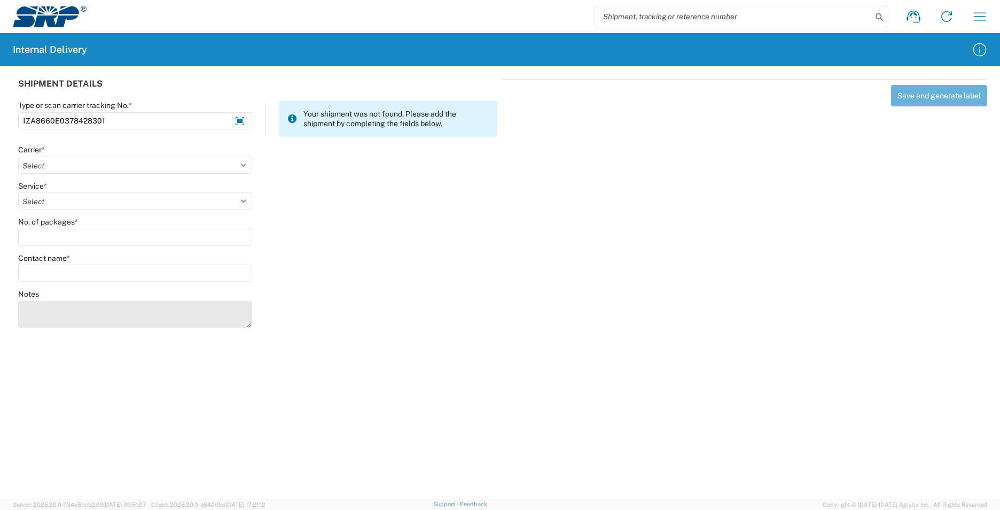
type input "1ZA8660E0378428301"
click at [40, 310] on textarea "Notes" at bounding box center [135, 314] width 234 height 27
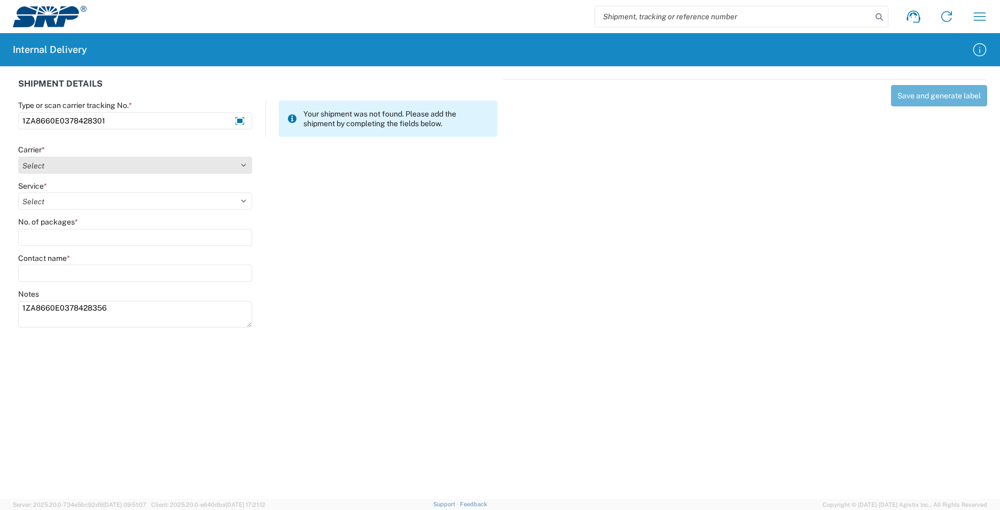
type textarea "1ZA8660E0378428356"
click at [73, 168] on select "Select AcctPay Amazon Logistics ATI Trucking BC Dimerco Logistics Empire Southw…" at bounding box center [135, 165] width 234 height 17
select select "12"
click at [18, 157] on select "Select AcctPay Amazon Logistics ATI Trucking BC Dimerco Logistics Empire Southw…" at bounding box center [135, 165] width 234 height 17
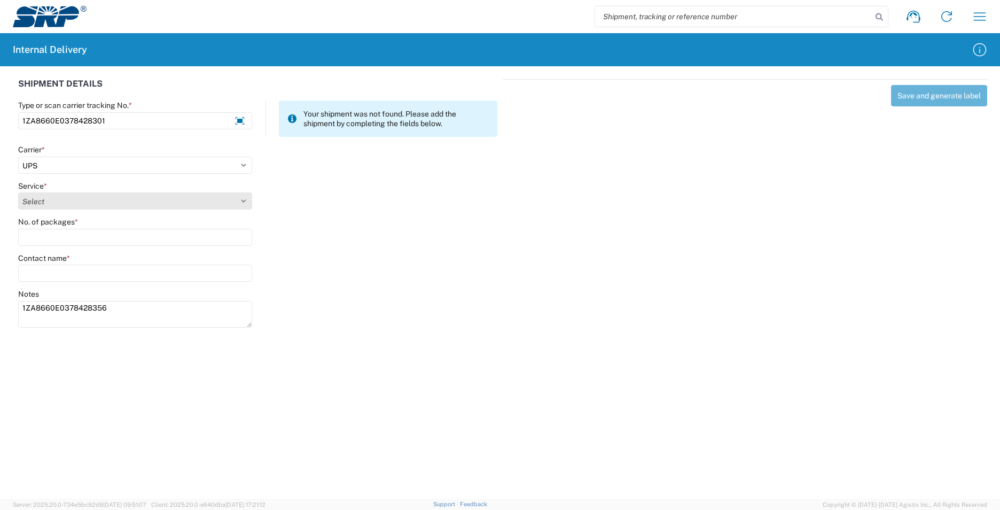
click at [39, 198] on select "Select 2nd Day Air 2nd Day Air A.M. 3 Day Select Basic BOUND PRINTED MATTER, UP…" at bounding box center [135, 200] width 234 height 17
select select "43"
click at [41, 198] on select "Select 2nd Day Air 2nd Day Air A.M. 3 Day Select Basic BOUND PRINTED MATTER, UP…" at bounding box center [135, 200] width 234 height 17
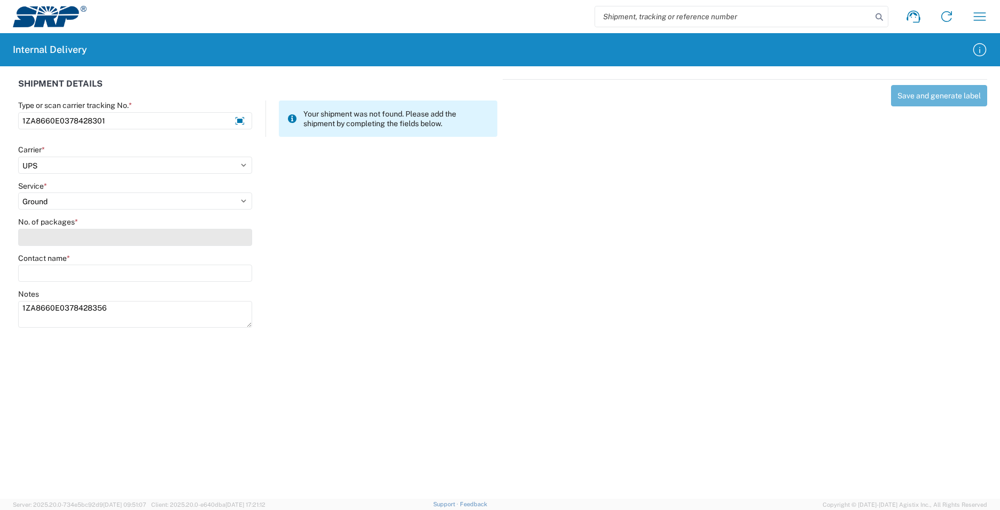
click at [40, 235] on input "No. of packages *" at bounding box center [135, 237] width 234 height 17
type input "1"
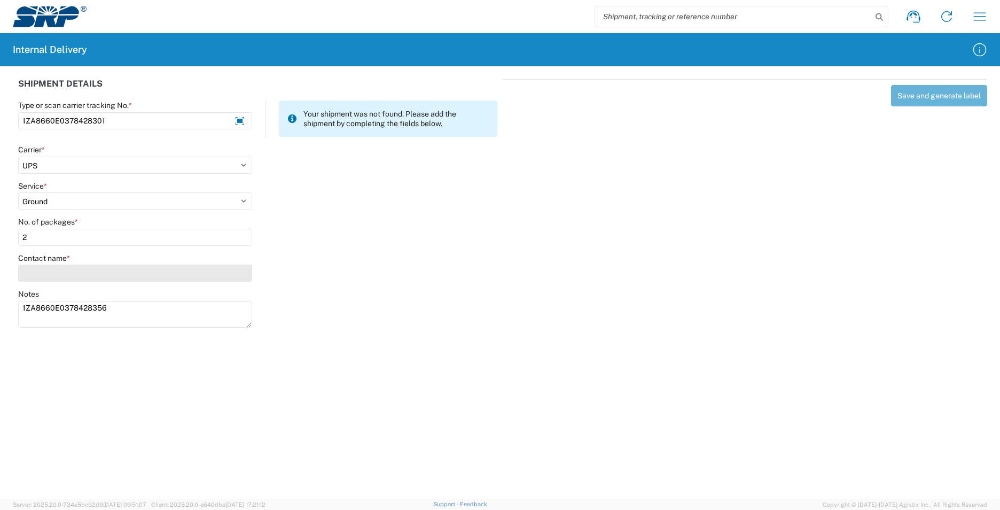
type input "2"
click at [44, 276] on input "Contact name *" at bounding box center [135, 272] width 234 height 17
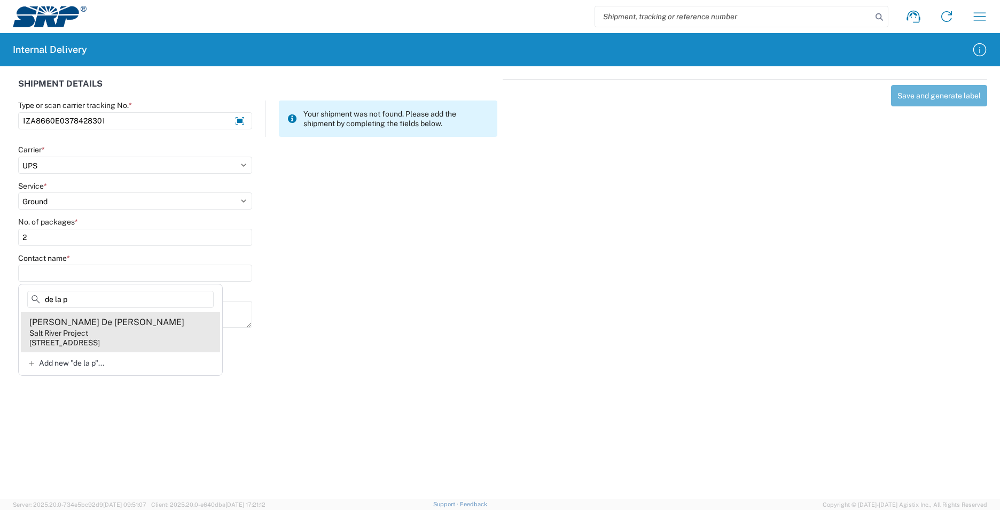
type input "de la p"
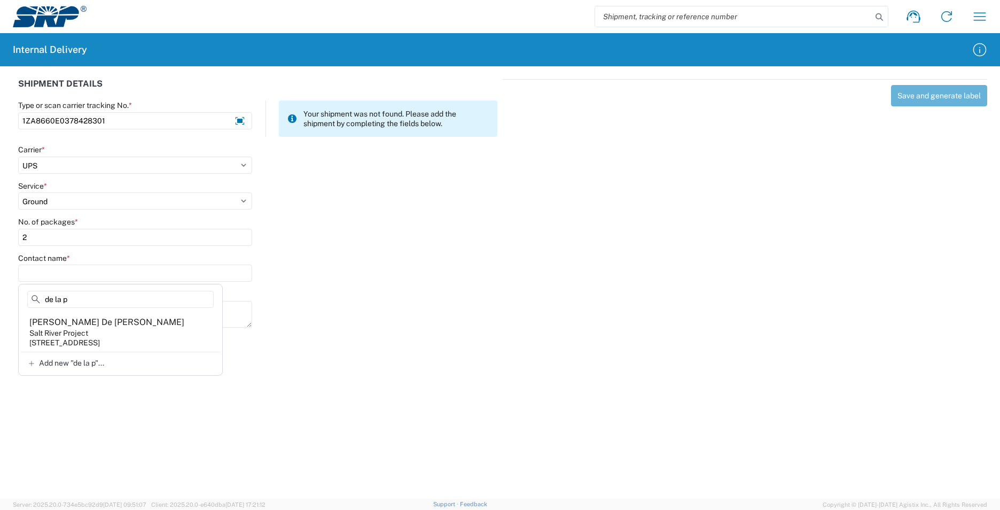
drag, startPoint x: 190, startPoint y: 335, endPoint x: 191, endPoint y: 322, distance: 13.4
click at [190, 334] on agx-address-suggestion-item "[PERSON_NAME] [PERSON_NAME] Salt River Project [STREET_ADDRESS]" at bounding box center [120, 332] width 199 height 40
type input "[PERSON_NAME] De [PERSON_NAME]"
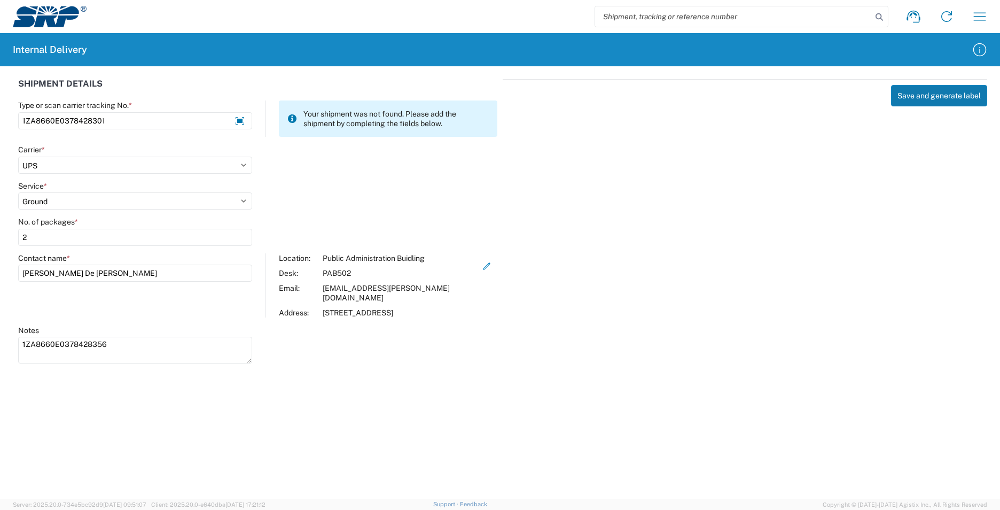
click at [951, 92] on button "Save and generate label" at bounding box center [939, 95] width 96 height 21
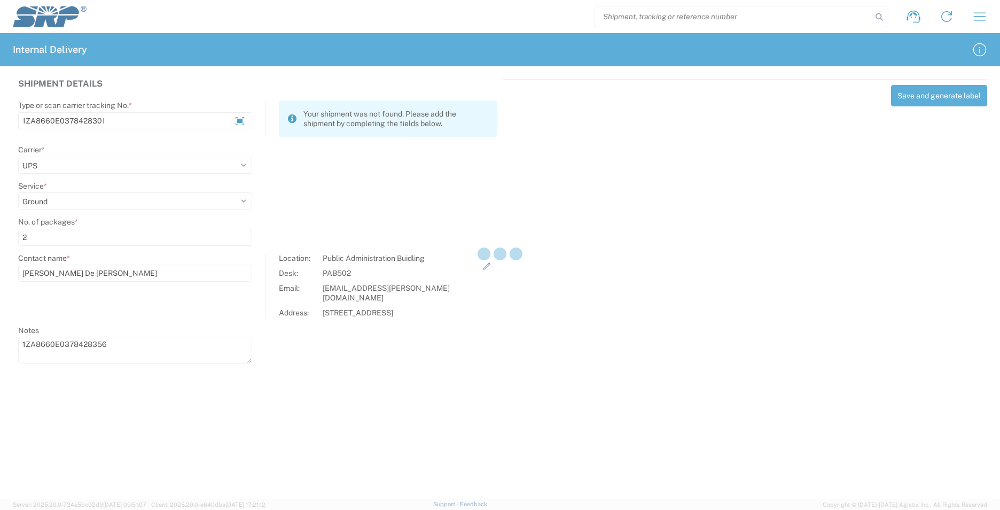
select select
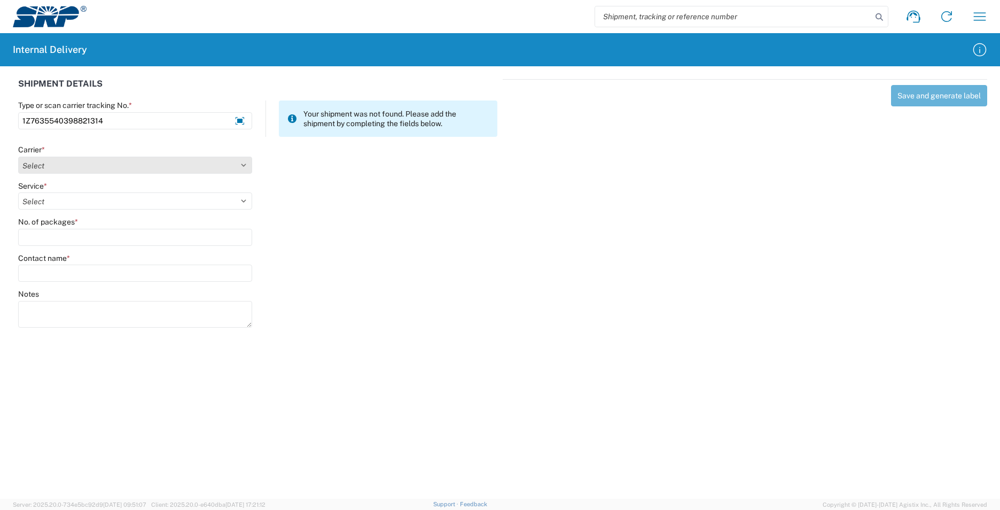
type input "1Z7635540398821314"
click at [42, 167] on select "Select AcctPay Amazon Logistics ATI Trucking BC Dimerco Logistics Empire Southw…" at bounding box center [135, 165] width 234 height 17
select select "12"
click at [18, 157] on select "Select AcctPay Amazon Logistics ATI Trucking BC Dimerco Logistics Empire Southw…" at bounding box center [135, 165] width 234 height 17
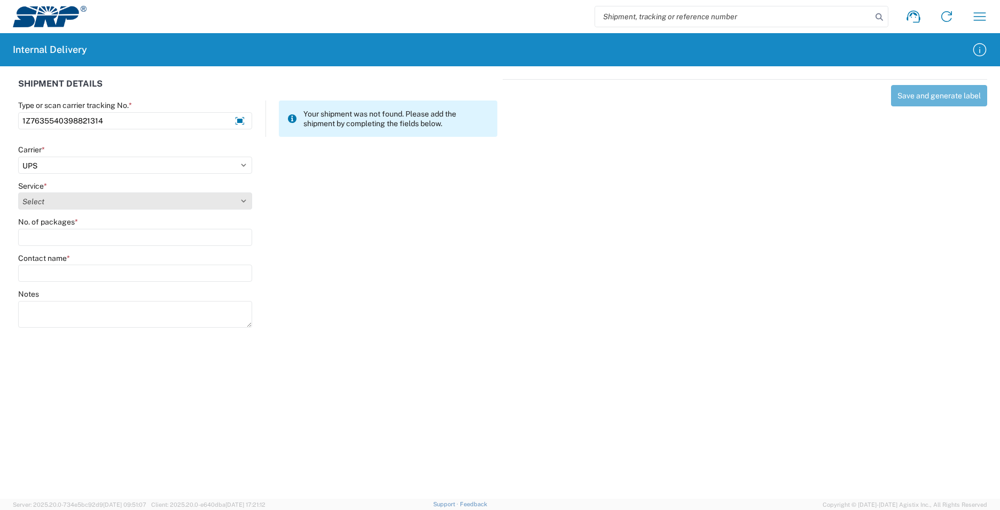
select select "43"
click at [52, 202] on select "Select 2nd Day Air 2nd Day Air A.M. 3 Day Select Basic BOUND PRINTED MATTER, UP…" at bounding box center [135, 200] width 234 height 17
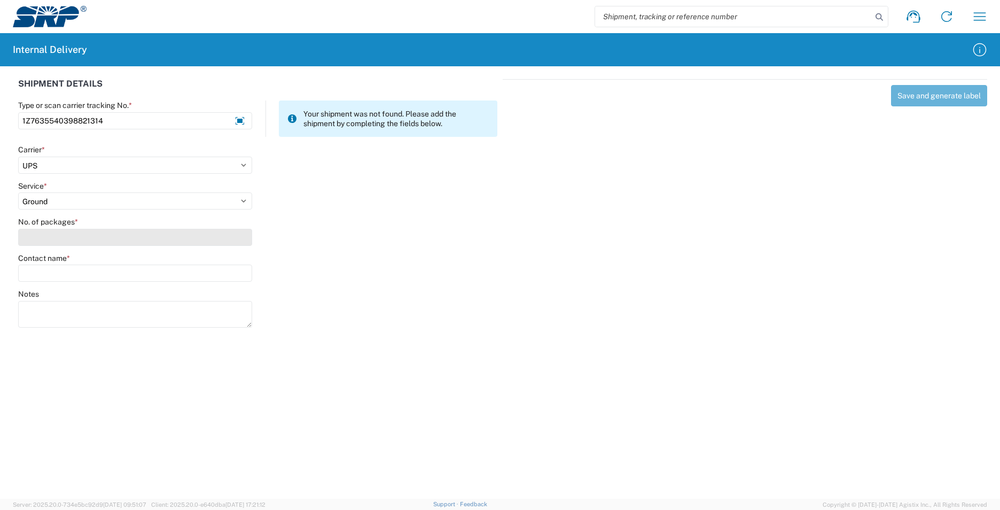
click at [45, 240] on input "No. of packages *" at bounding box center [135, 237] width 234 height 17
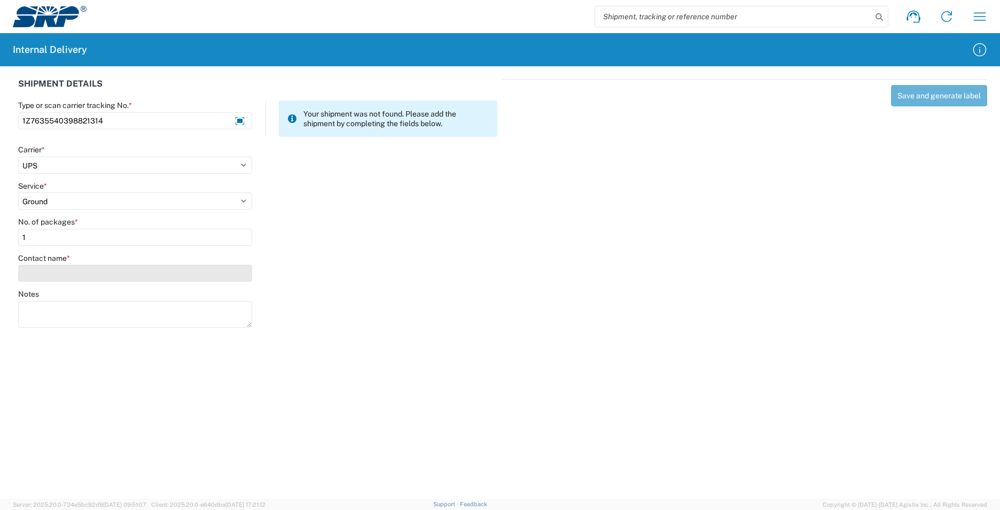
type input "1"
click at [42, 275] on input "Contact name *" at bounding box center [135, 272] width 234 height 17
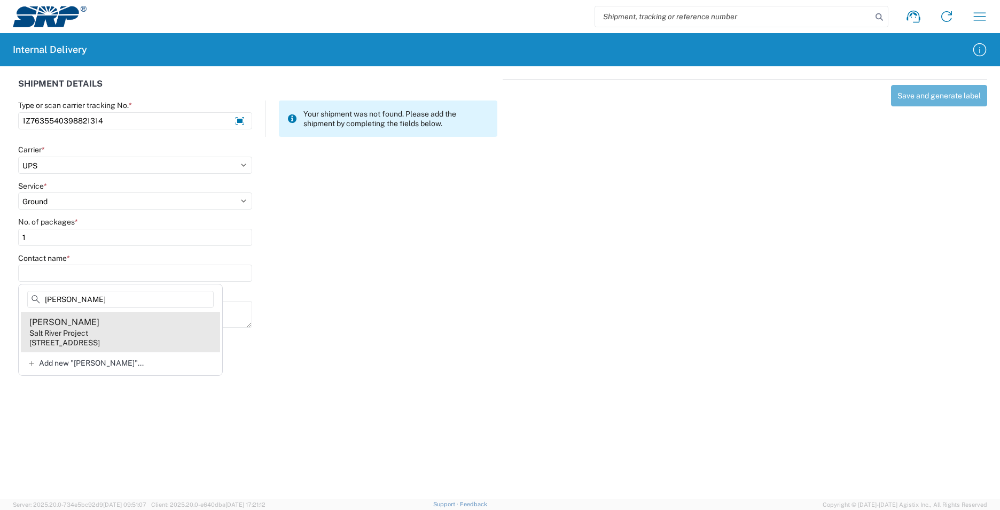
type input "[PERSON_NAME]"
click at [158, 333] on agx-address-suggestion-item "[PERSON_NAME] Salt River Project [STREET_ADDRESS]" at bounding box center [120, 332] width 199 height 40
type input "[PERSON_NAME]"
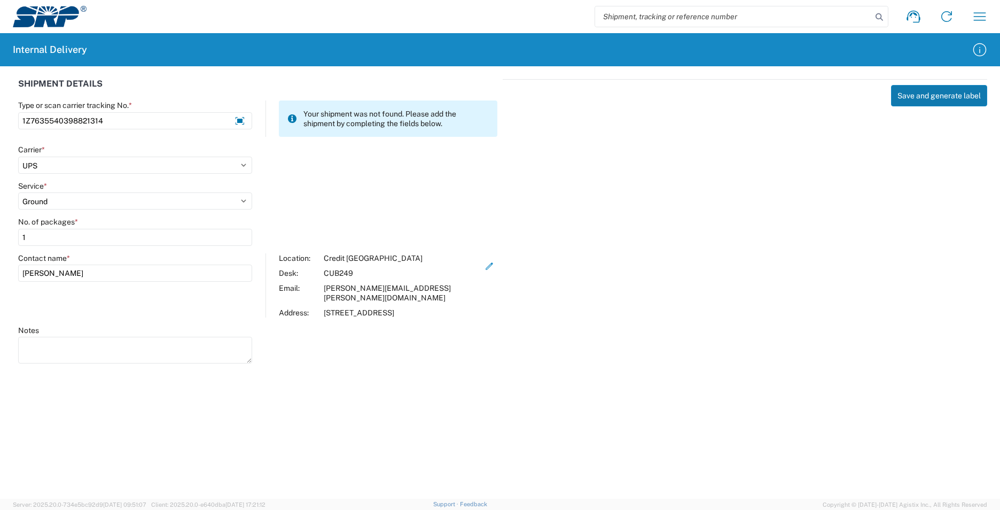
click at [945, 93] on button "Save and generate label" at bounding box center [939, 95] width 96 height 21
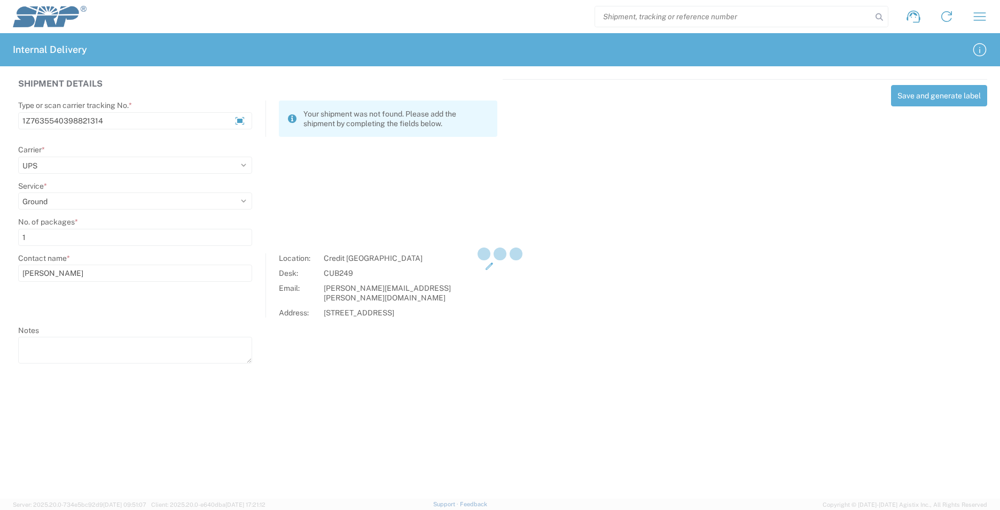
select select
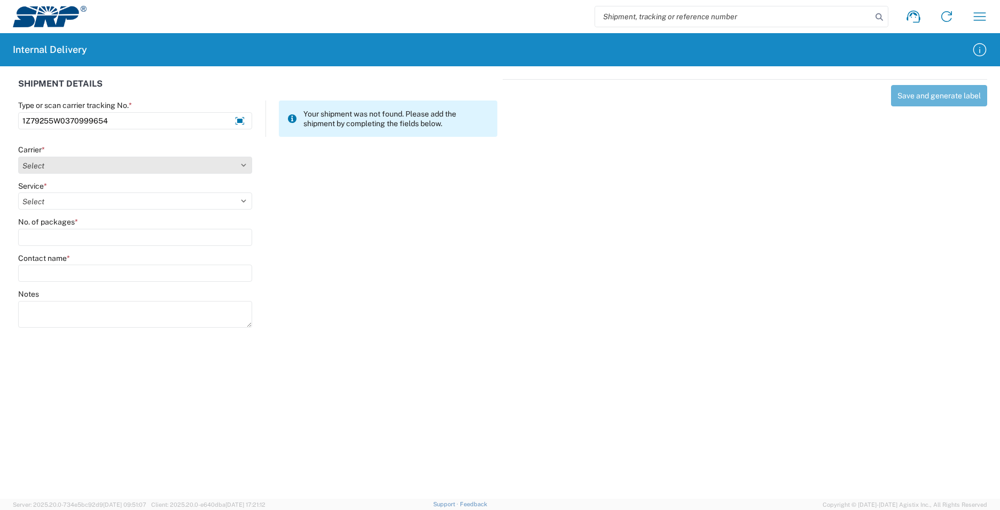
type input "1Z79255W0370999654"
click at [62, 169] on select "Select AcctPay Amazon Logistics ATI Trucking BC Dimerco Logistics Empire Southw…" at bounding box center [135, 165] width 234 height 17
select select "12"
click at [18, 157] on select "Select AcctPay Amazon Logistics ATI Trucking BC Dimerco Logistics Empire Southw…" at bounding box center [135, 165] width 234 height 17
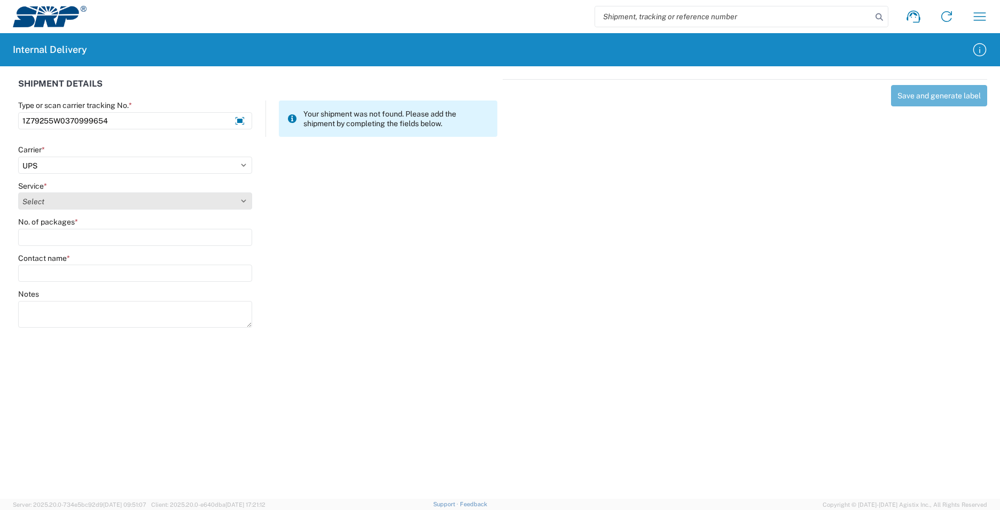
click at [37, 205] on select "Select 2nd Day Air 2nd Day Air A.M. 3 Day Select Basic BOUND PRINTED MATTER, UP…" at bounding box center [135, 200] width 234 height 17
select select "43"
click at [37, 205] on select "Select 2nd Day Air 2nd Day Air A.M. 3 Day Select Basic BOUND PRINTED MATTER, UP…" at bounding box center [135, 200] width 234 height 17
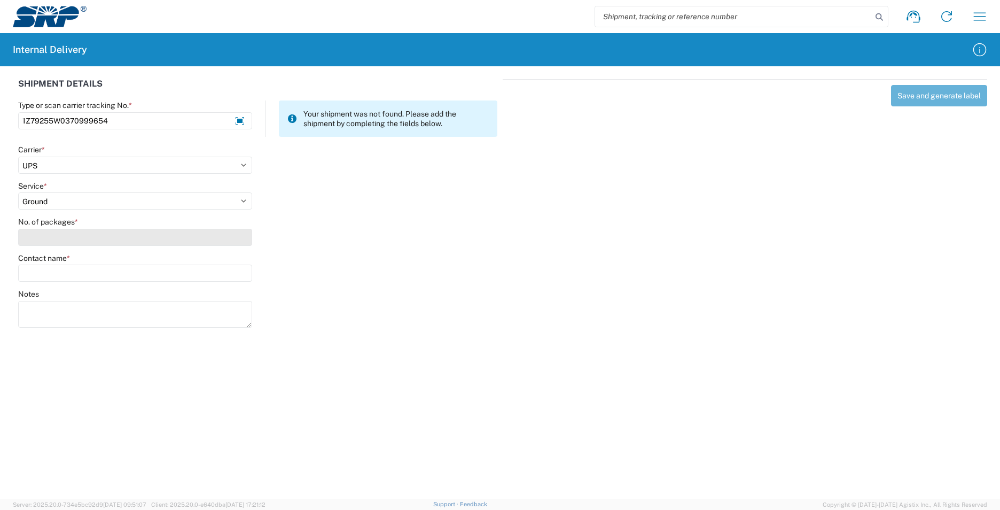
click at [40, 236] on input "No. of packages *" at bounding box center [135, 237] width 234 height 17
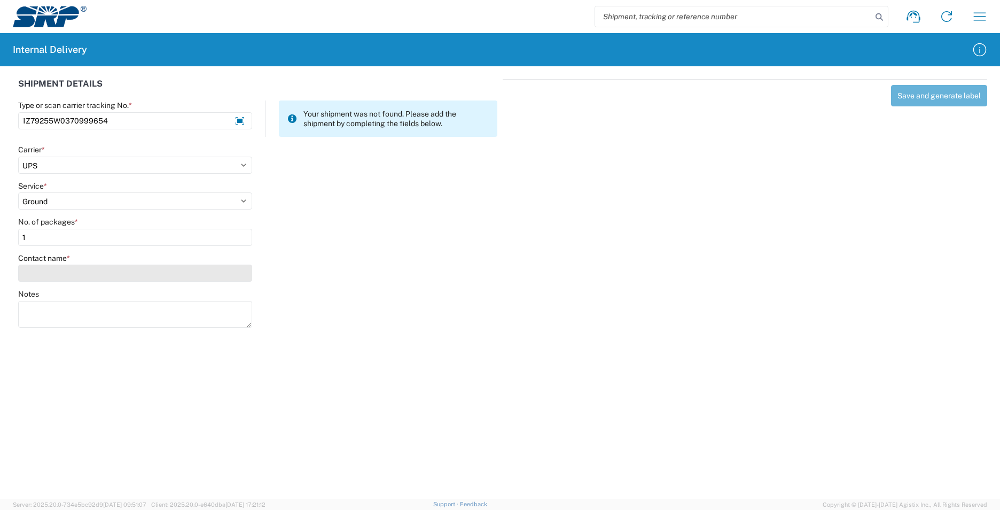
type input "1"
click at [48, 270] on input "Contact name *" at bounding box center [135, 272] width 234 height 17
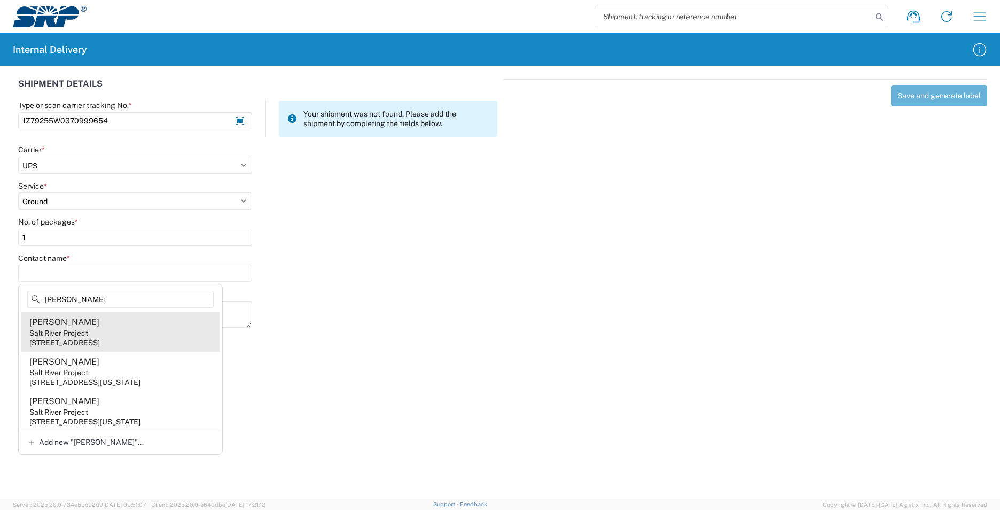
type input "[PERSON_NAME]"
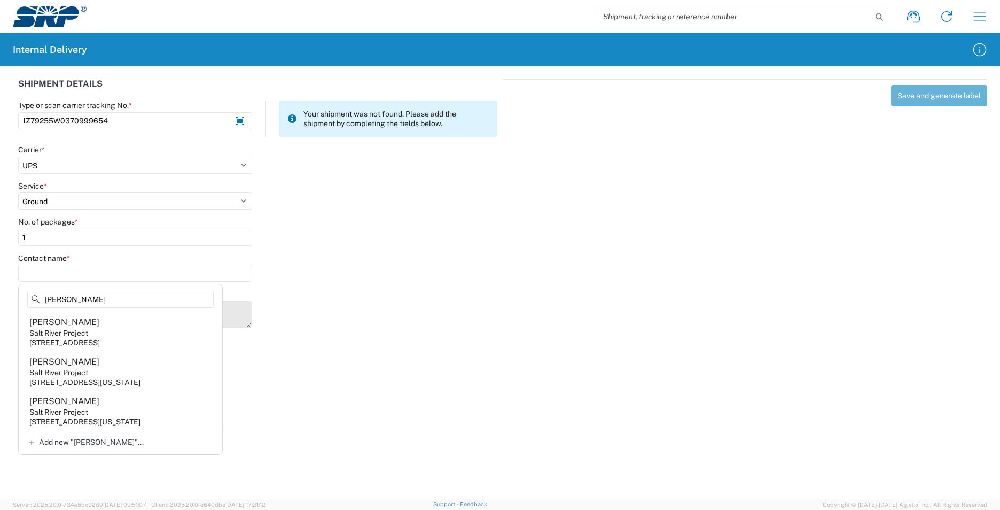
drag, startPoint x: 130, startPoint y: 342, endPoint x: 136, endPoint y: 336, distance: 8.3
click at [100, 341] on div "[STREET_ADDRESS]" at bounding box center [64, 343] width 71 height 10
type input "[PERSON_NAME]"
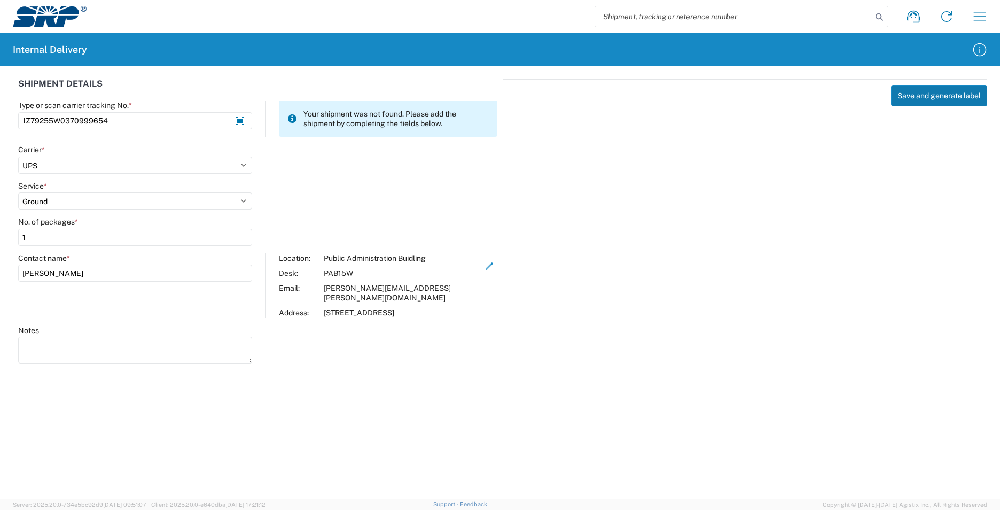
click at [915, 99] on button "Save and generate label" at bounding box center [939, 95] width 96 height 21
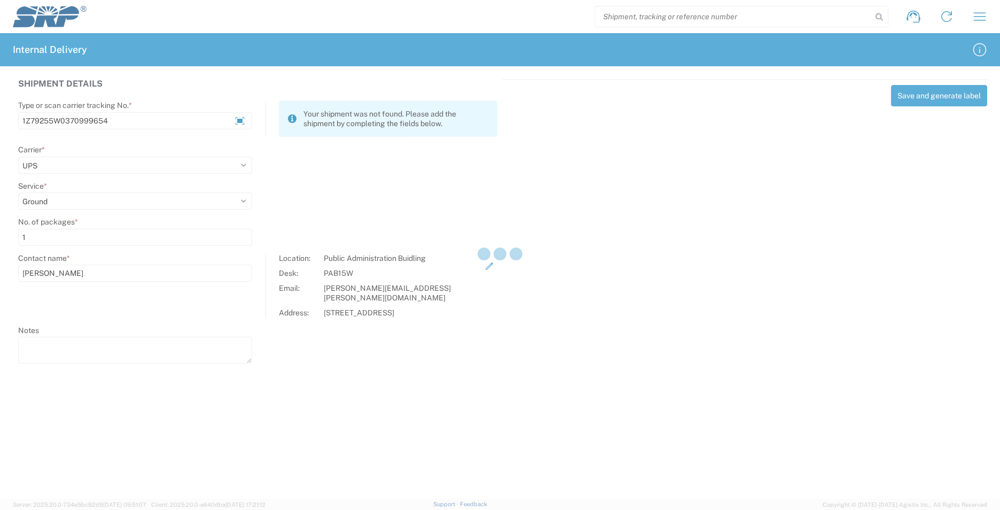
select select
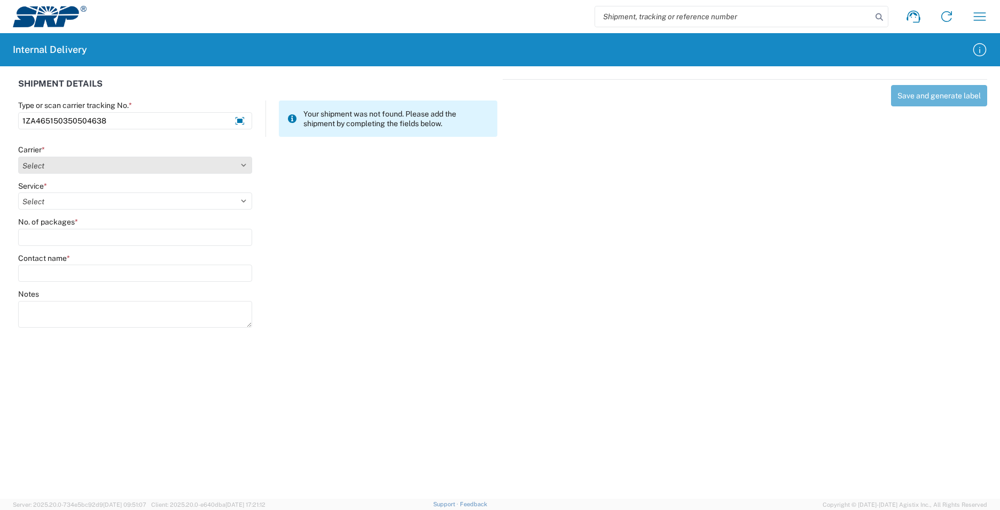
type input "1ZA465150350504638"
click at [55, 162] on select "Select AcctPay Amazon Logistics ATI Trucking BC Dimerco Logistics Empire Southw…" at bounding box center [135, 165] width 234 height 17
select select "12"
click at [18, 157] on select "Select AcctPay Amazon Logistics ATI Trucking BC Dimerco Logistics Empire Southw…" at bounding box center [135, 165] width 234 height 17
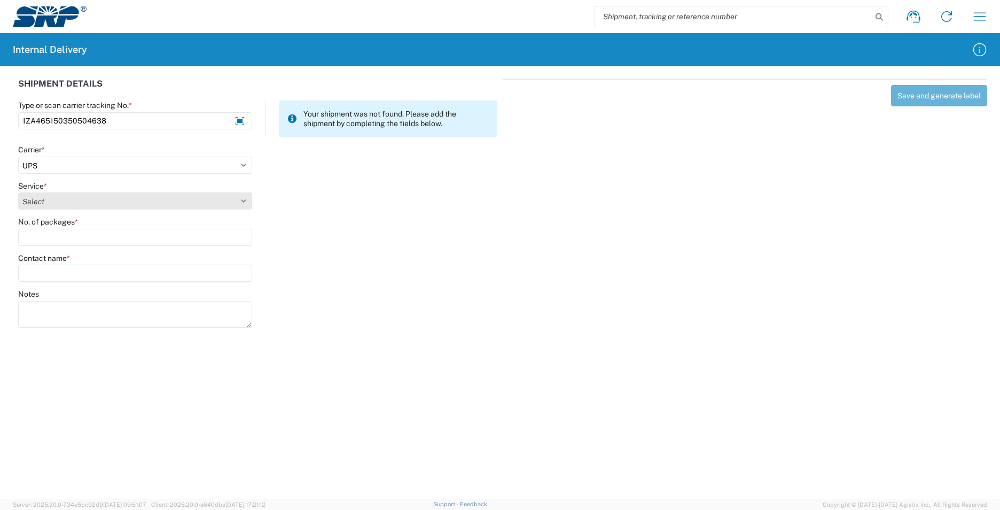
click at [57, 203] on select "Select 2nd Day Air 2nd Day Air A.M. 3 Day Select Basic BOUND PRINTED MATTER, UP…" at bounding box center [135, 200] width 234 height 17
select select "43"
click at [57, 204] on select "Select 2nd Day Air 2nd Day Air A.M. 3 Day Select Basic BOUND PRINTED MATTER, UP…" at bounding box center [135, 200] width 234 height 17
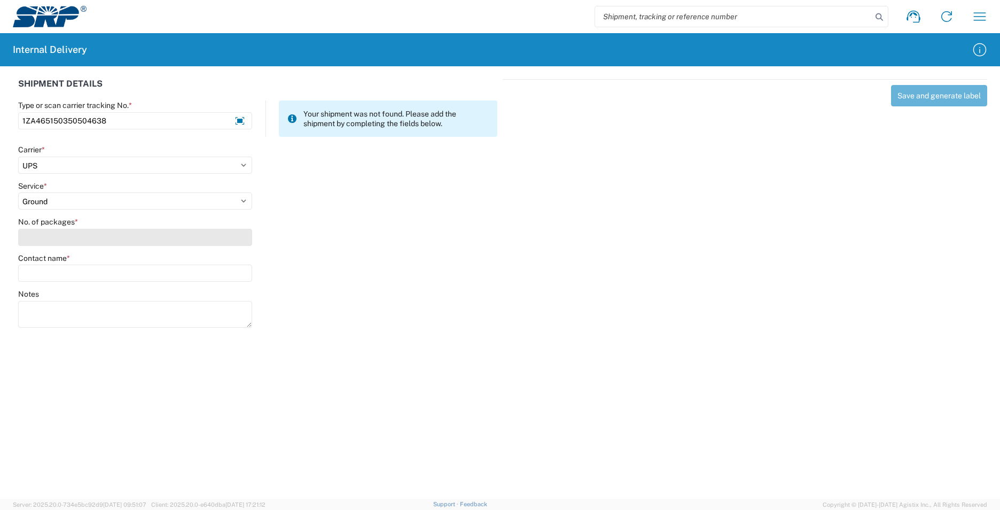
click at [50, 237] on input "No. of packages *" at bounding box center [135, 237] width 234 height 17
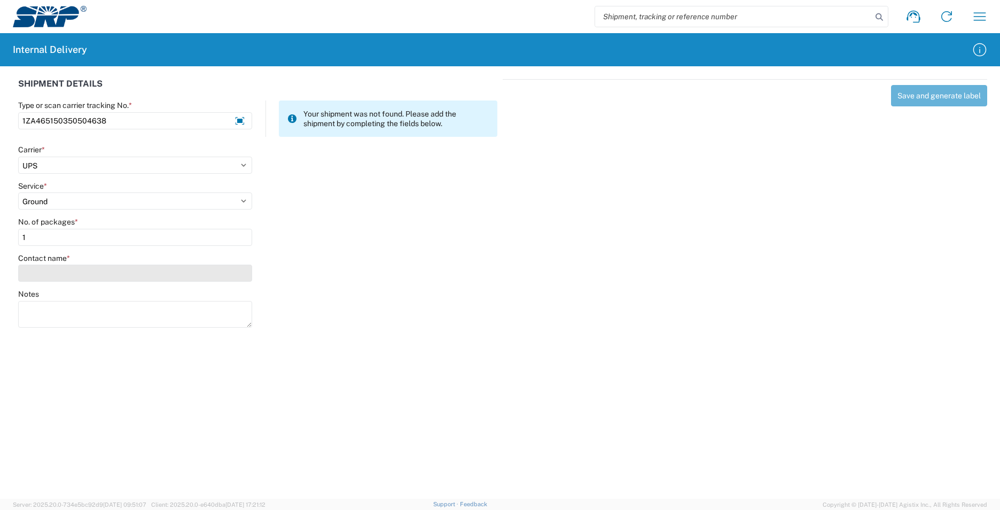
type input "1"
click at [51, 270] on input "Contact name *" at bounding box center [135, 272] width 234 height 17
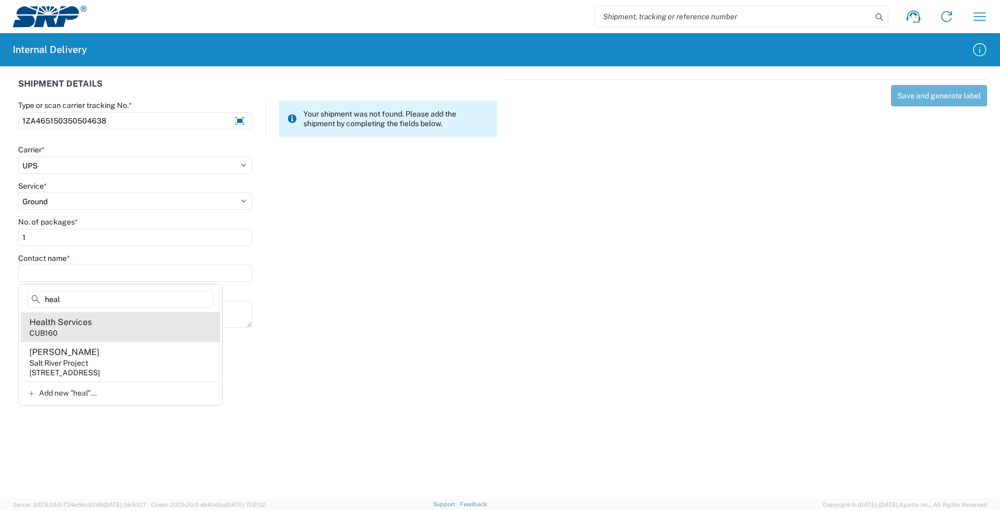
type input "heal"
drag, startPoint x: 168, startPoint y: 323, endPoint x: 236, endPoint y: 289, distance: 75.7
click at [168, 322] on agx-address-suggestion-item "Health Services CUB160" at bounding box center [120, 327] width 199 height 30
type input "Health Services"
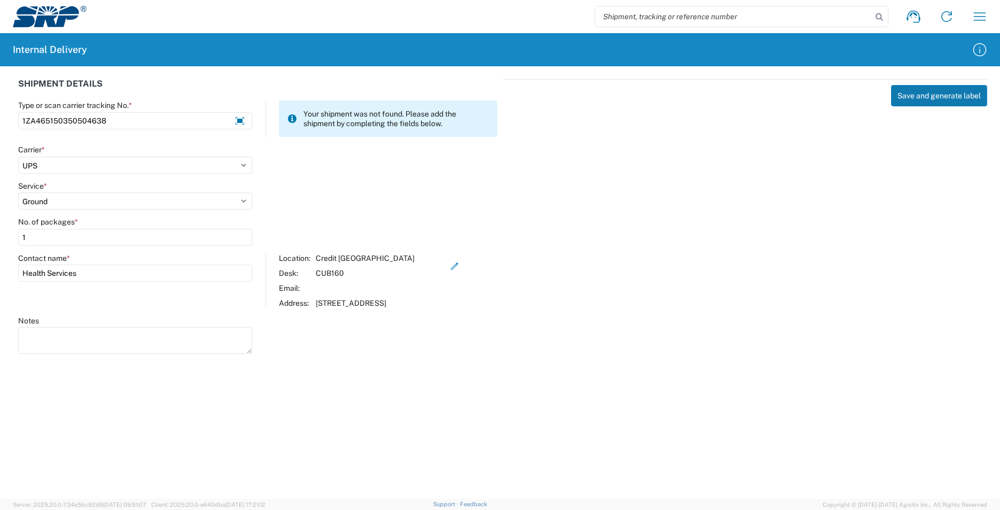
click at [913, 98] on button "Save and generate label" at bounding box center [939, 95] width 96 height 21
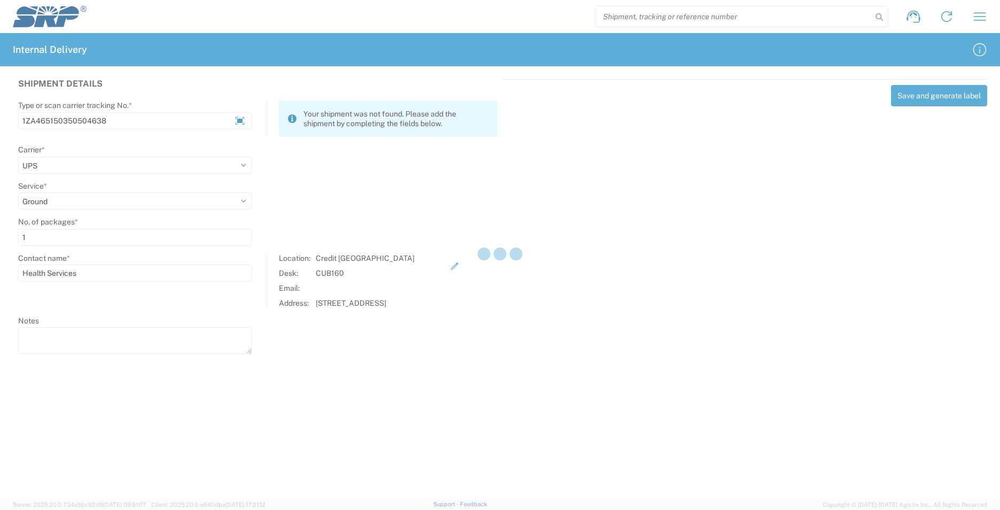
select select
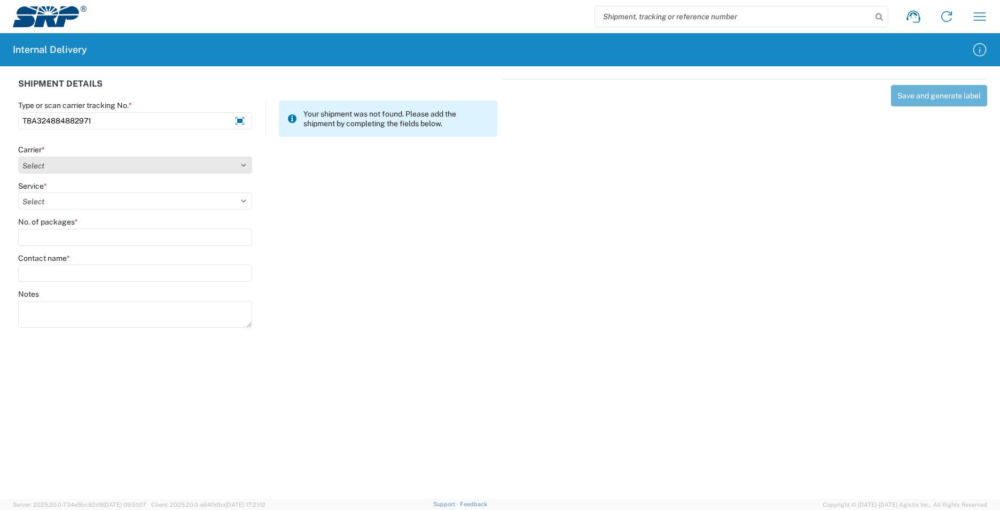
type input "TBA324884882971"
click at [34, 161] on select "Select AcctPay Amazon Logistics ATI Trucking BC Dimerco Logistics Empire Southw…" at bounding box center [135, 165] width 234 height 17
select select "12"
click at [18, 157] on select "Select AcctPay Amazon Logistics ATI Trucking BC Dimerco Logistics Empire Southw…" at bounding box center [135, 165] width 234 height 17
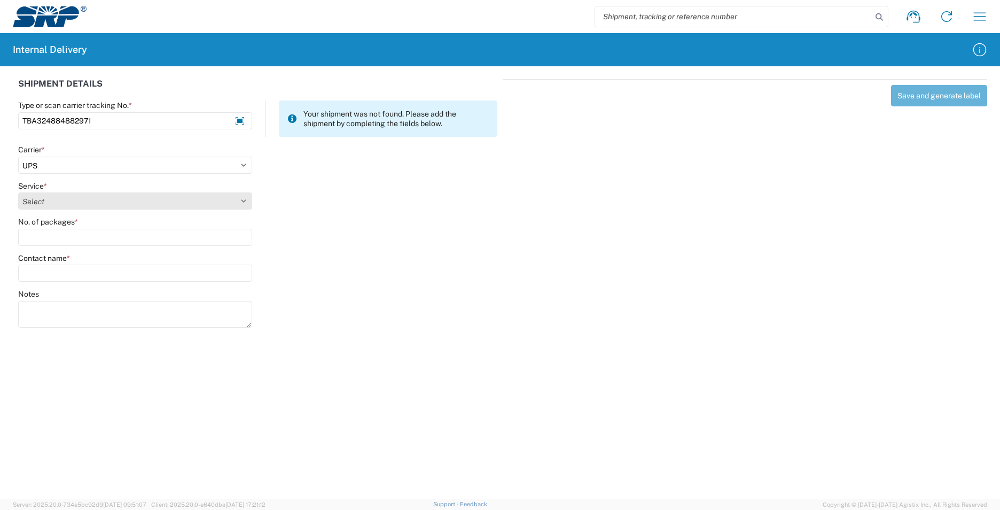
click at [45, 204] on select "Select 2nd Day Air 2nd Day Air A.M. 3 Day Select Basic BOUND PRINTED MATTER, UP…" at bounding box center [135, 200] width 234 height 17
select select "43"
click at [45, 204] on select "Select 2nd Day Air 2nd Day Air A.M. 3 Day Select Basic BOUND PRINTED MATTER, UP…" at bounding box center [135, 200] width 234 height 17
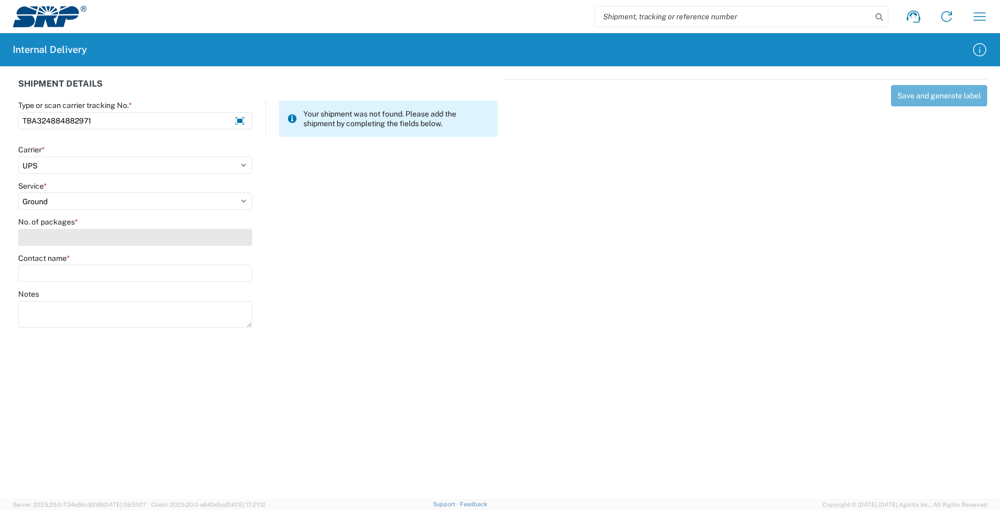
click at [42, 238] on input "No. of packages *" at bounding box center [135, 237] width 234 height 17
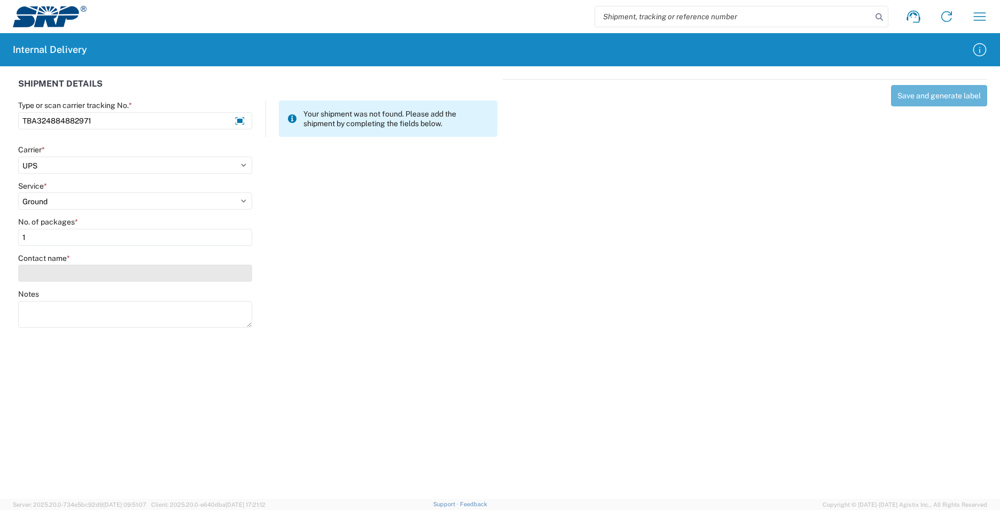
type input "1"
click at [53, 272] on input "Contact name *" at bounding box center [135, 272] width 234 height 17
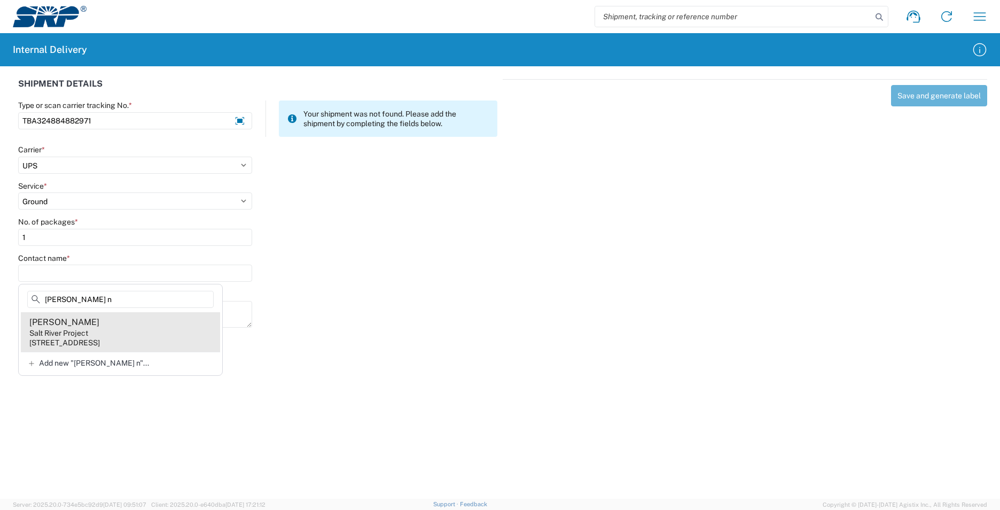
type input "[PERSON_NAME] n"
click at [108, 325] on agx-address-suggestion-item "[PERSON_NAME] Salt River Project [STREET_ADDRESS]" at bounding box center [120, 332] width 199 height 40
type input "[PERSON_NAME]"
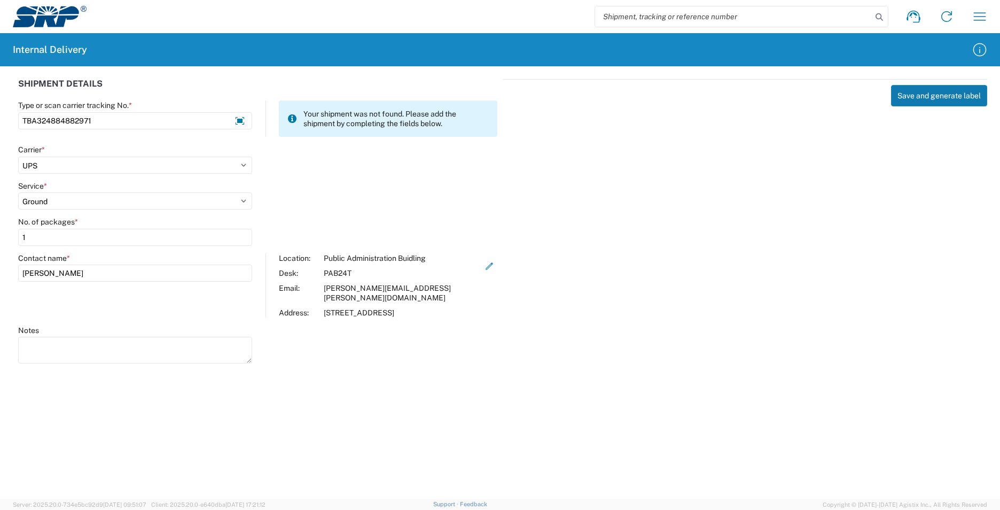
click at [918, 99] on button "Save and generate label" at bounding box center [939, 95] width 96 height 21
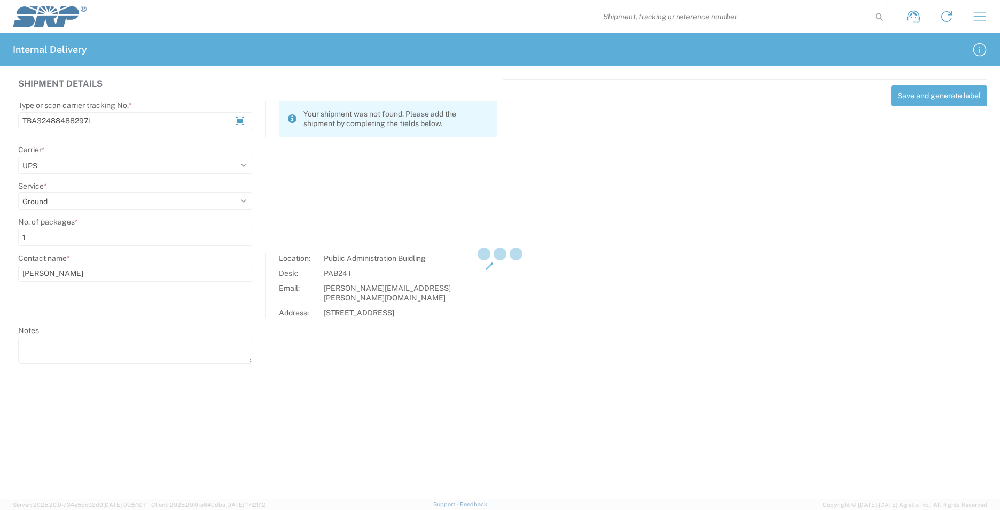
select select
